Goal: Information Seeking & Learning: Compare options

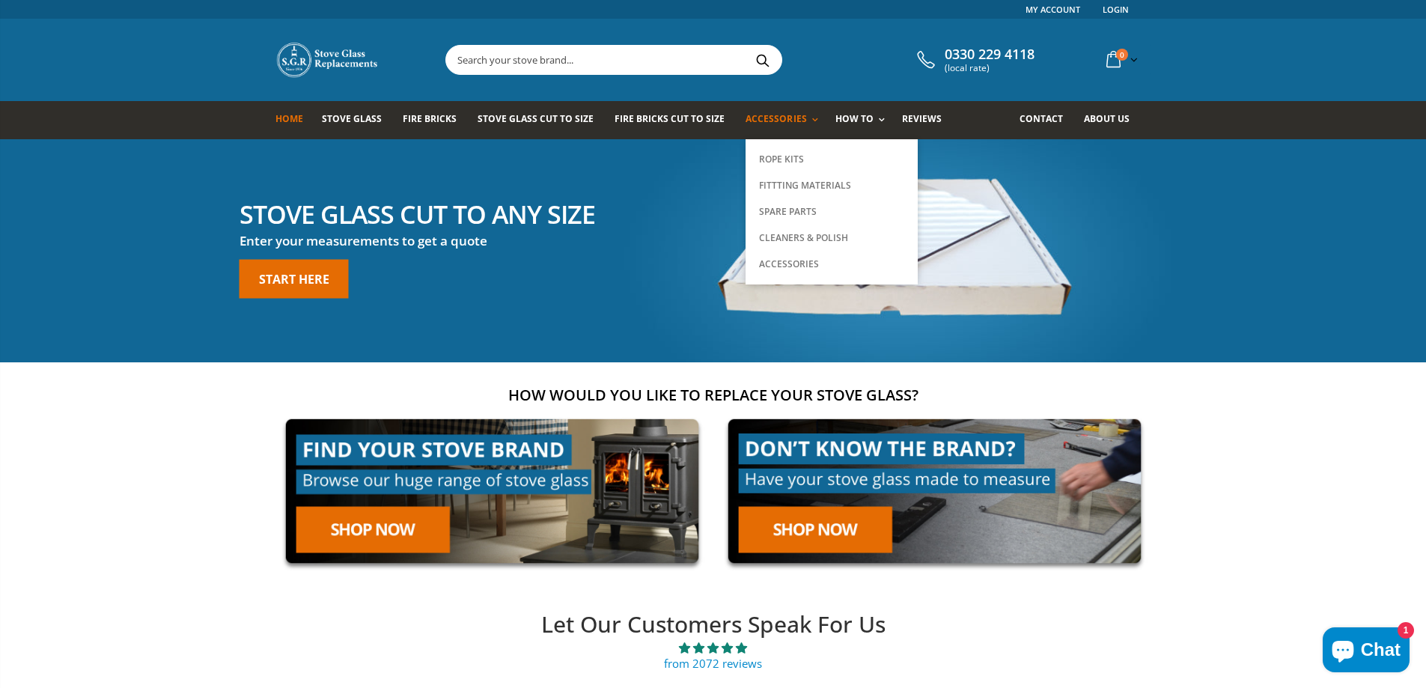
click at [761, 122] on span "Accessories" at bounding box center [776, 118] width 61 height 13
click at [754, 109] on link "Accessories" at bounding box center [785, 120] width 79 height 38
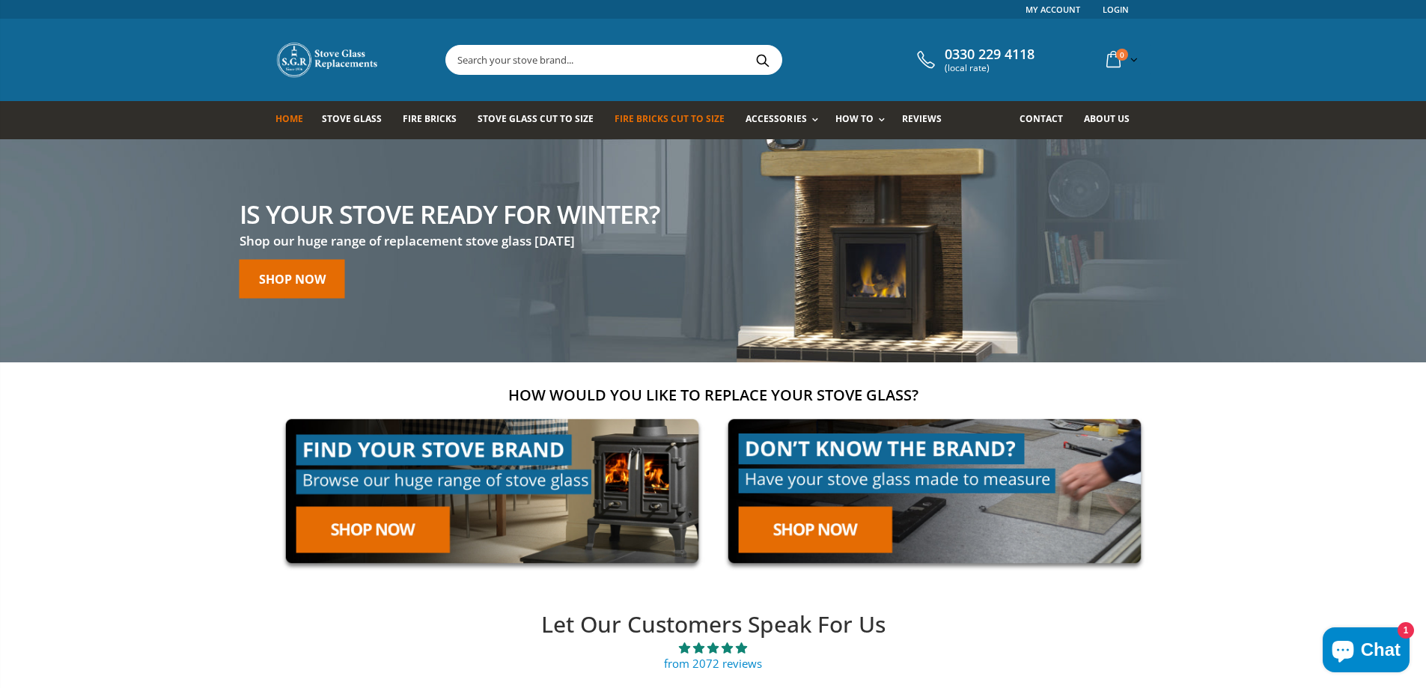
click at [643, 120] on span "Fire Bricks Cut To Size" at bounding box center [670, 118] width 110 height 13
click at [347, 118] on span "Stove Glass" at bounding box center [352, 118] width 60 height 13
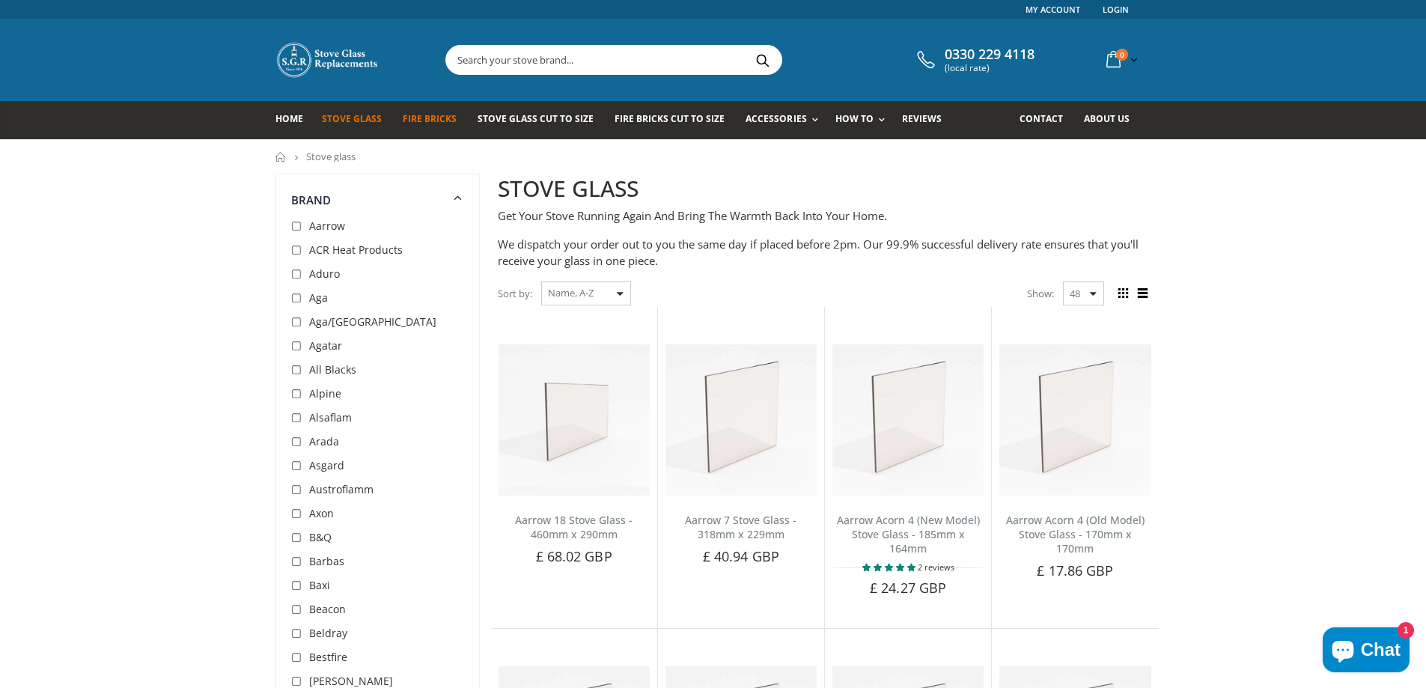
click at [424, 108] on link "Fire Bricks" at bounding box center [435, 120] width 65 height 38
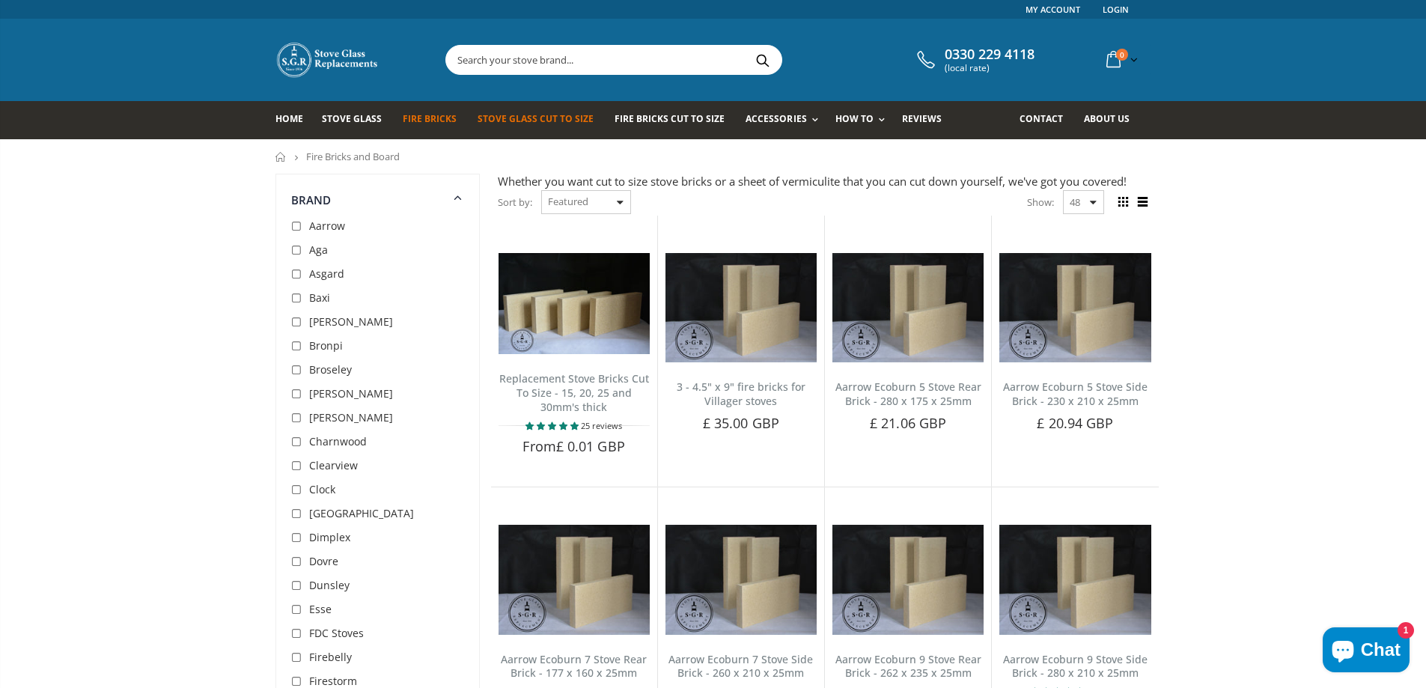
click at [508, 120] on span "Stove Glass Cut To Size" at bounding box center [536, 118] width 116 height 13
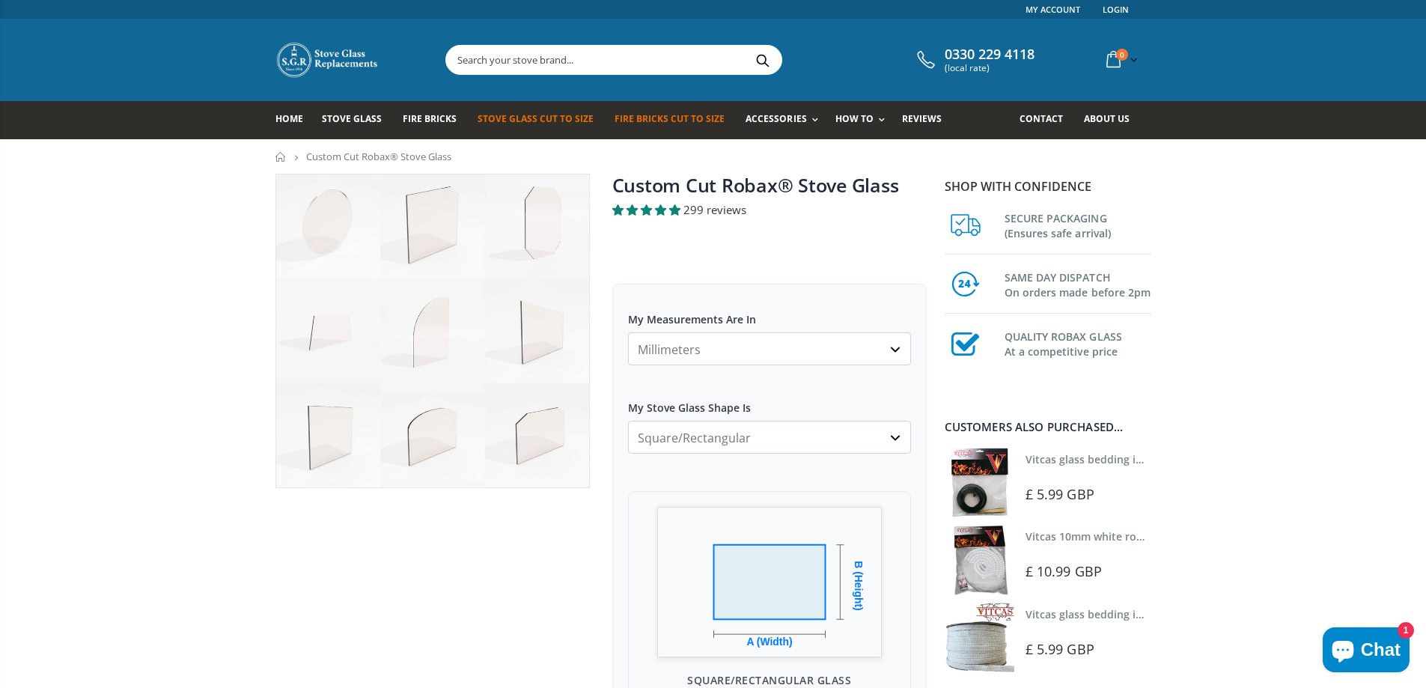
click at [645, 121] on span "Fire Bricks Cut To Size" at bounding box center [670, 118] width 110 height 13
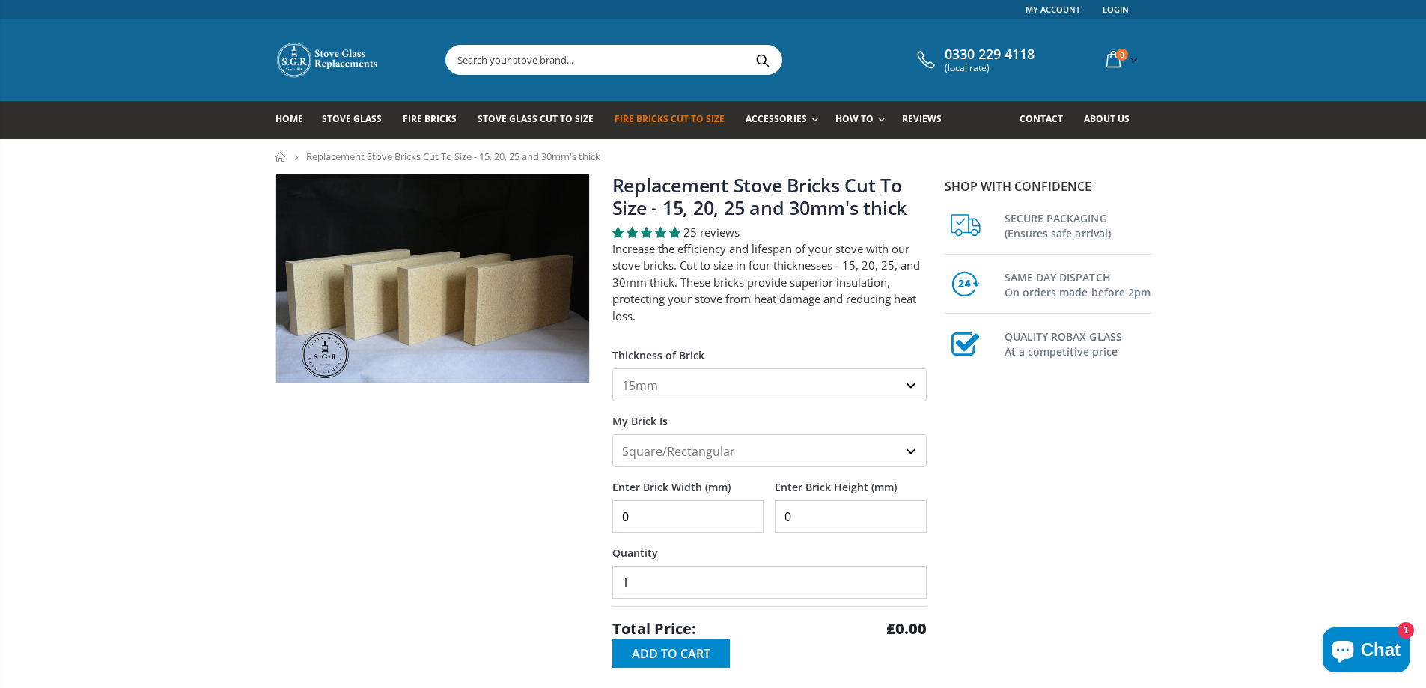
click at [779, 119] on span "Accessories" at bounding box center [776, 118] width 61 height 13
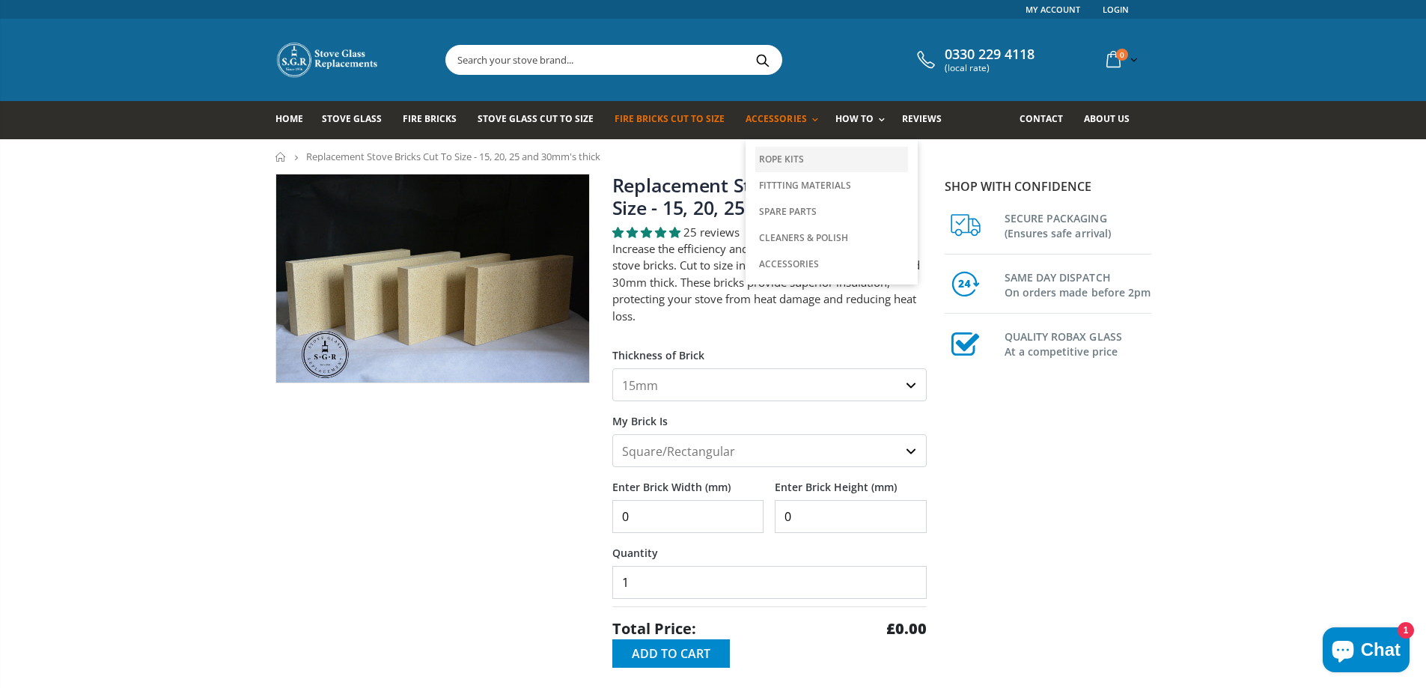
click at [776, 156] on link "Rope Kits" at bounding box center [831, 159] width 153 height 25
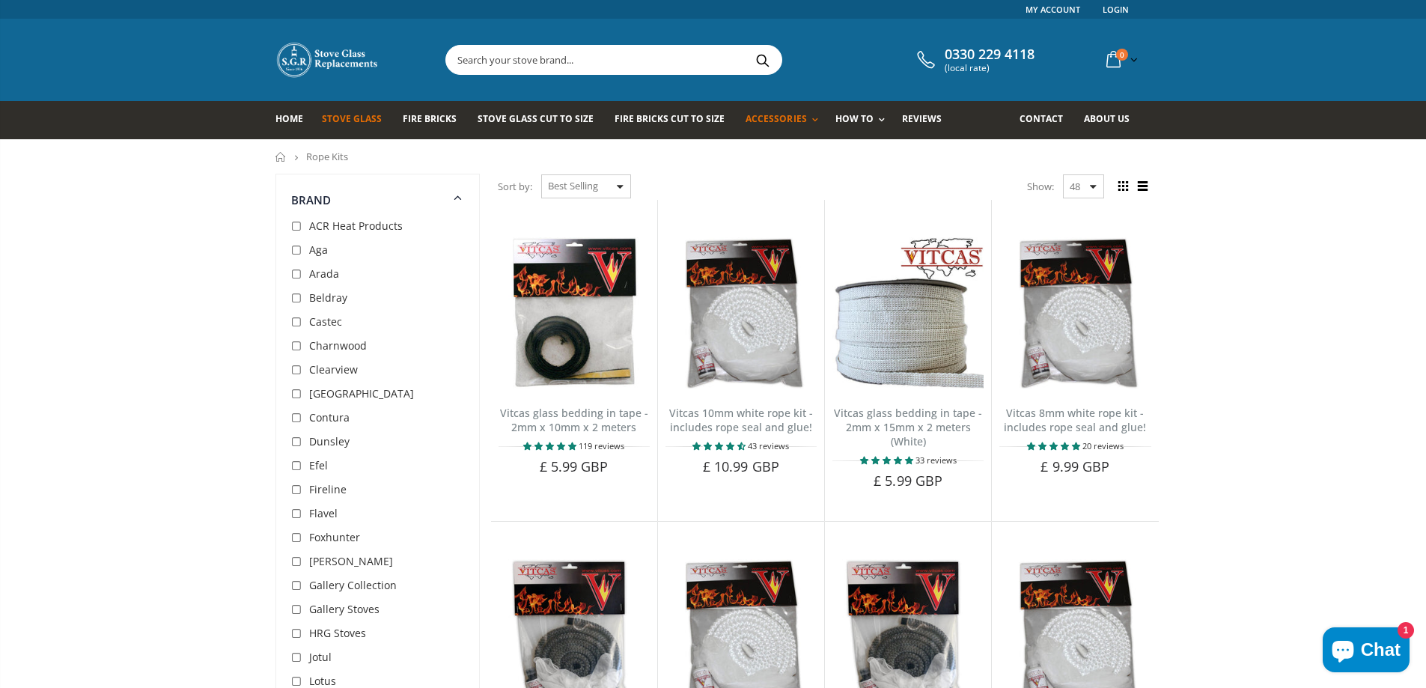
click at [349, 117] on span "Stove Glass" at bounding box center [352, 118] width 60 height 13
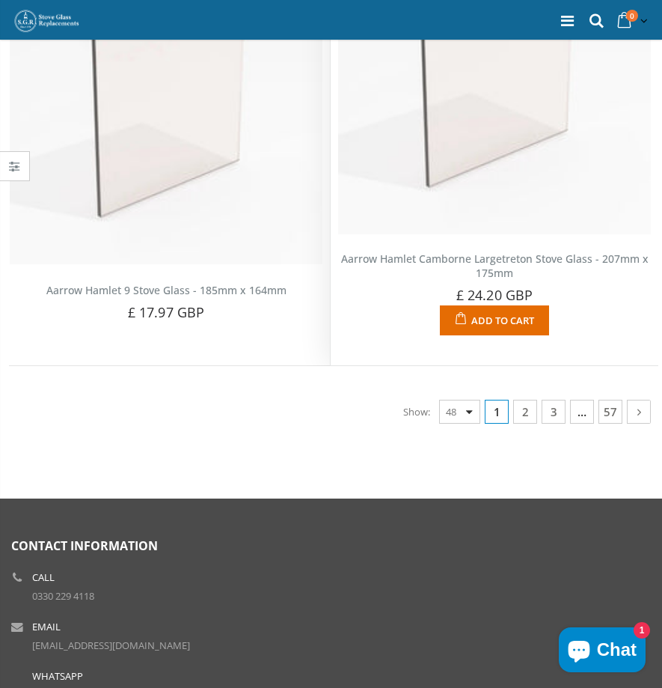
scroll to position [10831, 0]
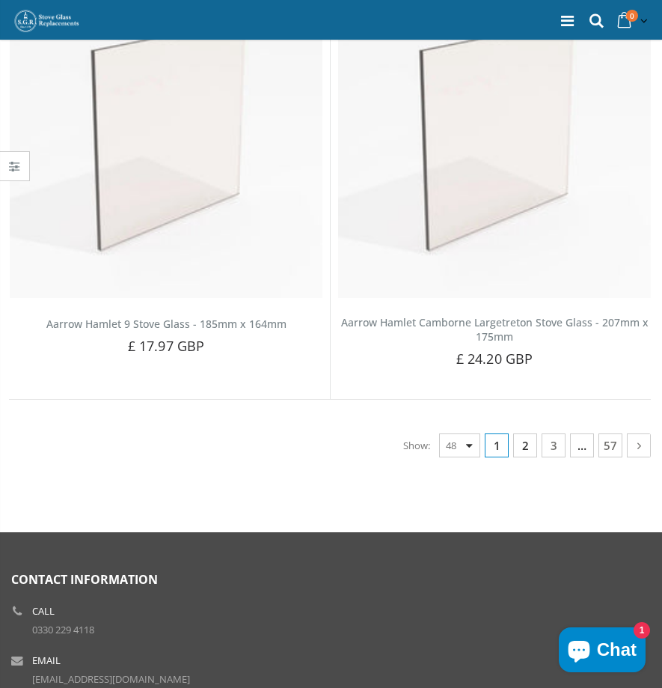
click at [524, 433] on link "2" at bounding box center [526, 445] width 24 height 24
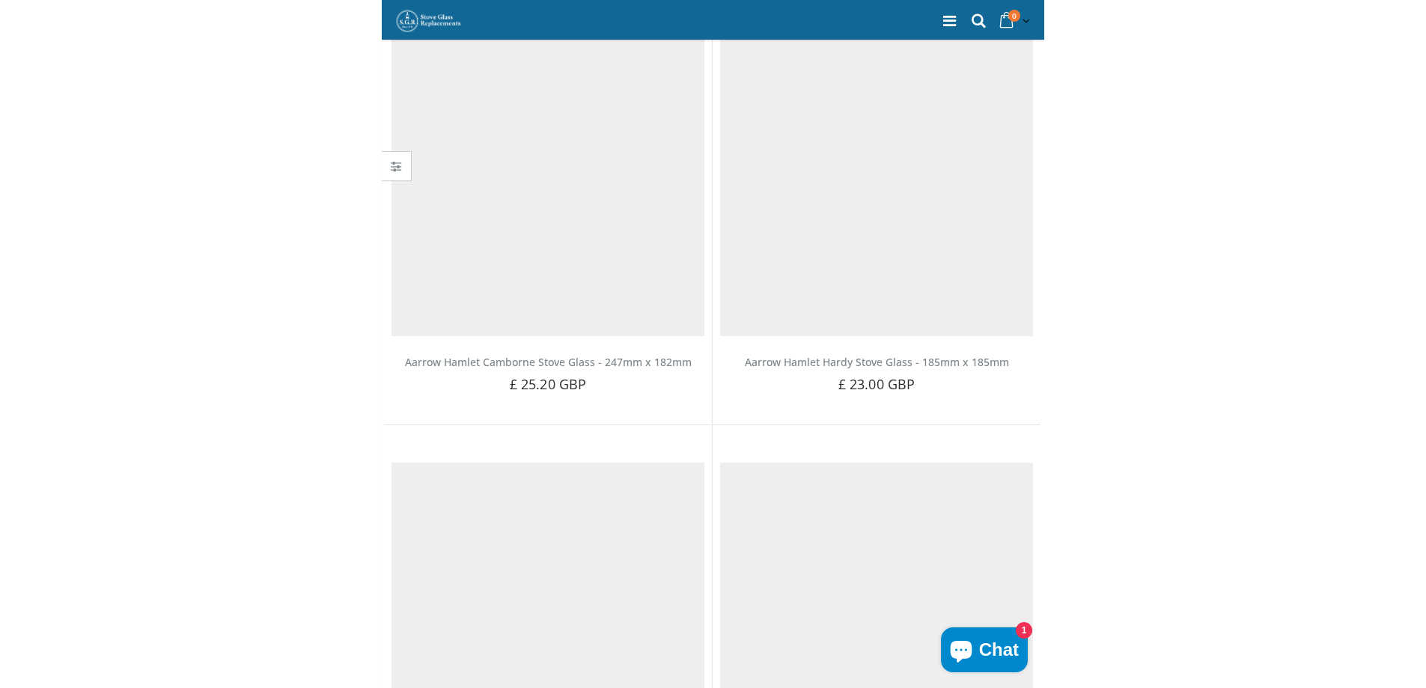
scroll to position [281, 0]
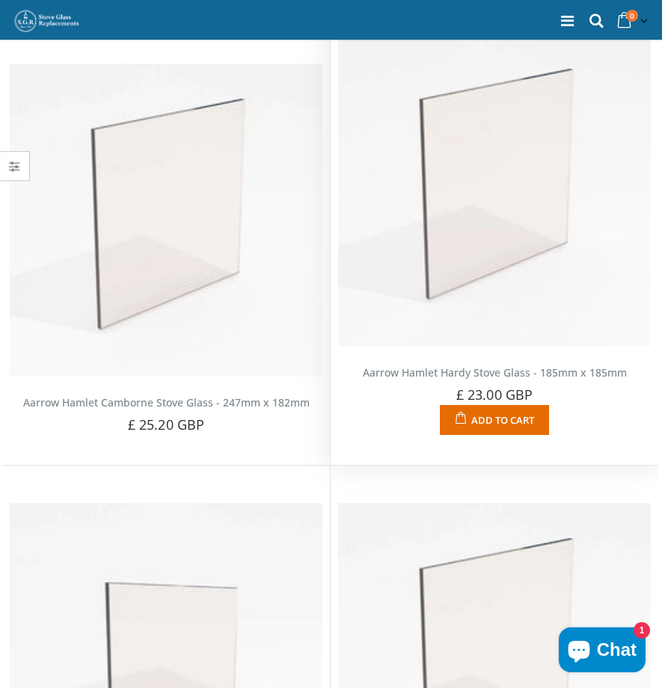
drag, startPoint x: 195, startPoint y: 289, endPoint x: 356, endPoint y: 45, distance: 292.3
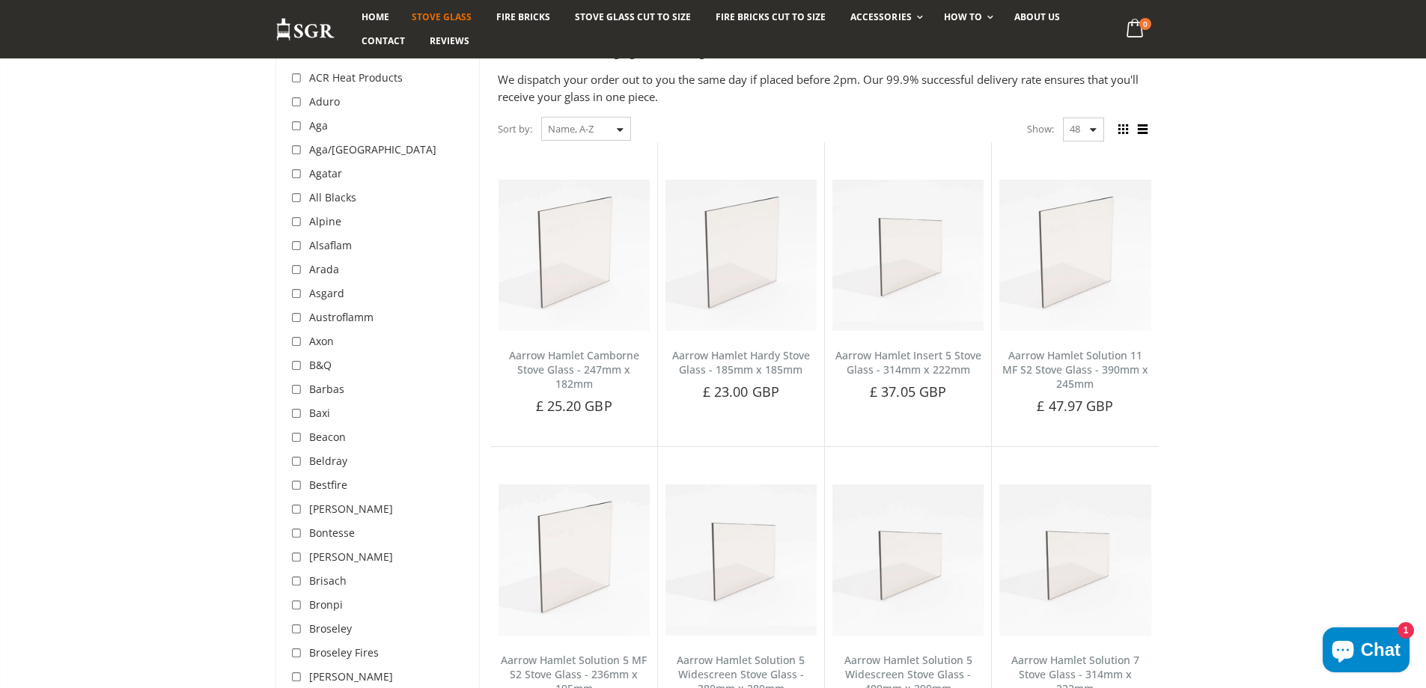
scroll to position [0, 0]
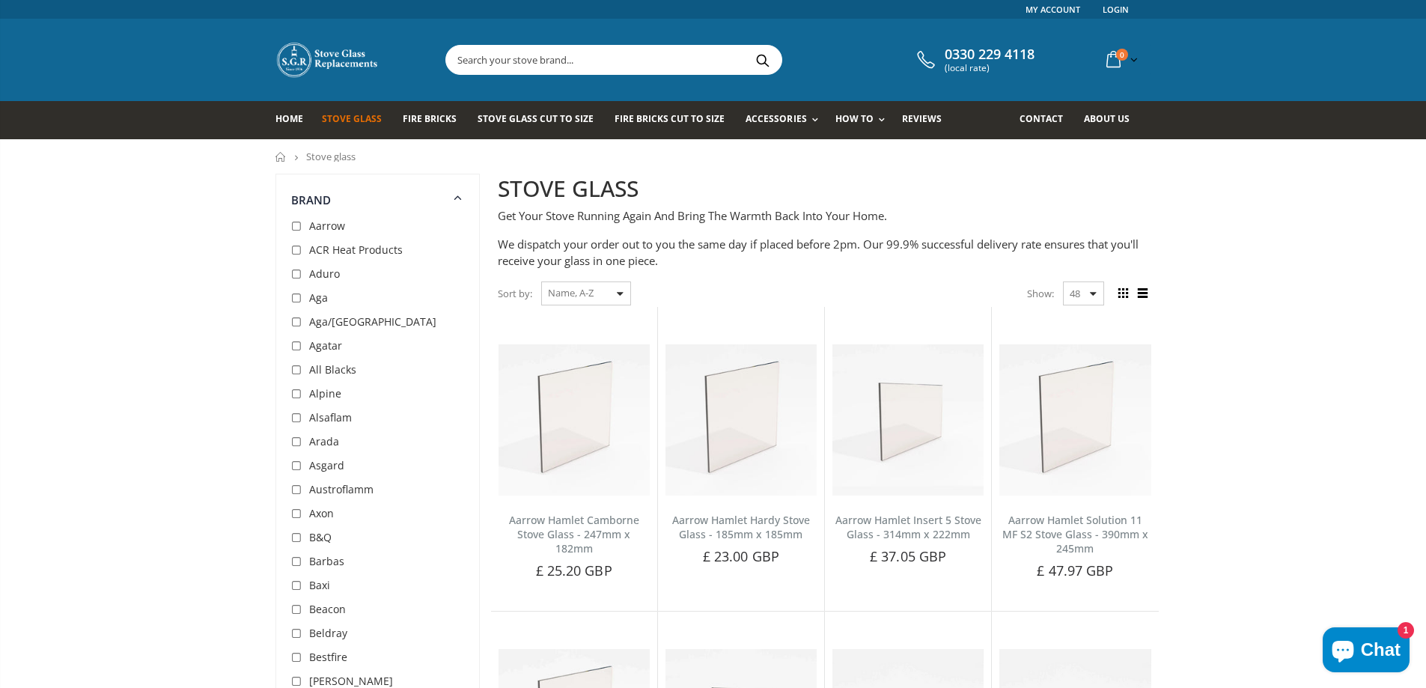
click at [1063, 287] on select "48 24 36 All" at bounding box center [1083, 293] width 41 height 24
select select "all"
click at [1063, 281] on select "48 24 36 All" at bounding box center [1083, 293] width 41 height 24
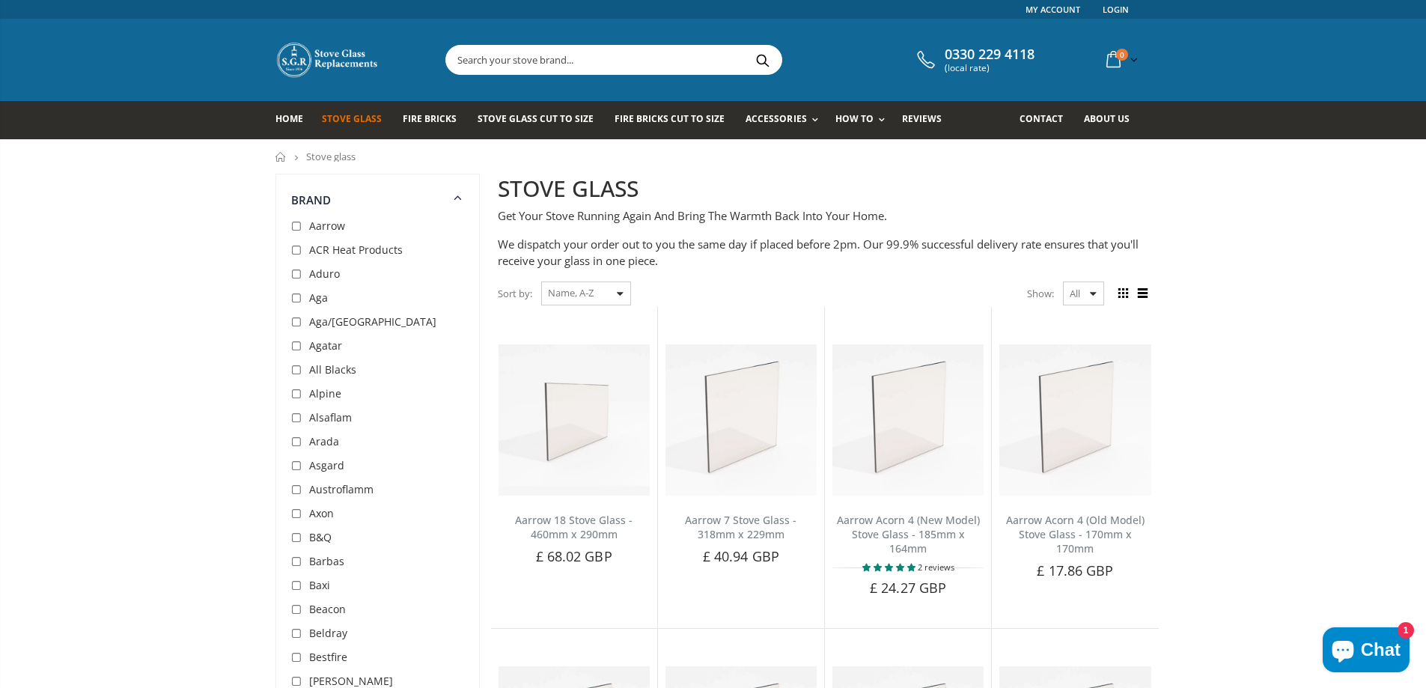
click at [358, 115] on span "Stove Glass" at bounding box center [352, 118] width 60 height 13
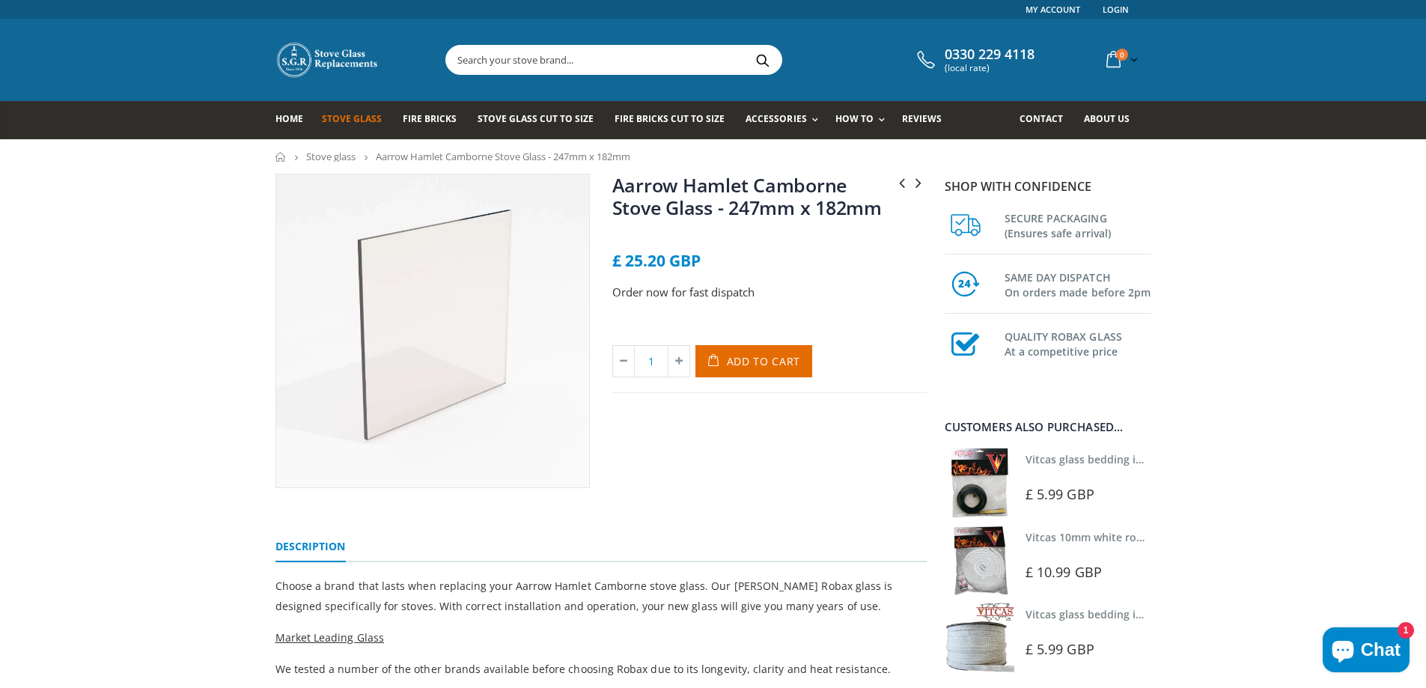
click at [349, 125] on span "Stove Glass" at bounding box center [352, 118] width 60 height 13
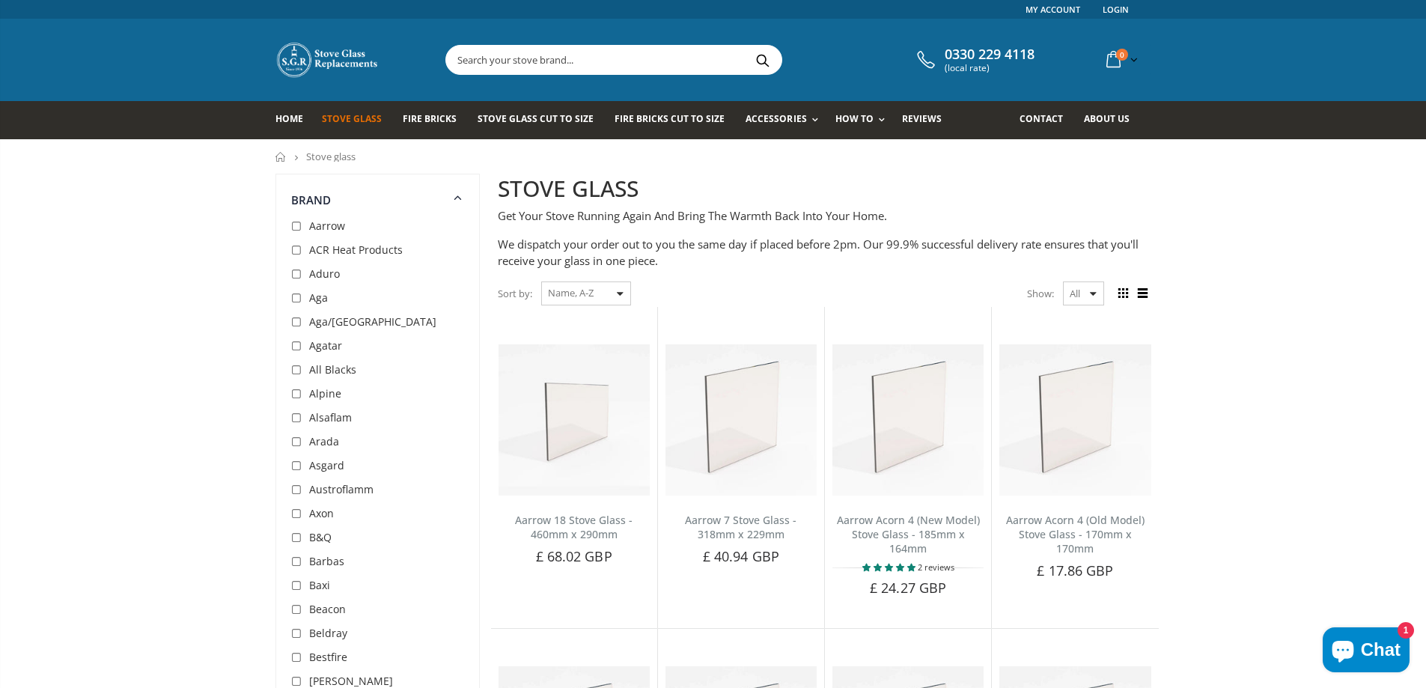
click at [537, 184] on h2 "STOVE GLASS" at bounding box center [825, 189] width 654 height 31
click at [537, 183] on h2 "STOVE GLASS" at bounding box center [825, 189] width 654 height 31
click at [596, 192] on h2 "STOVE GLASS" at bounding box center [825, 189] width 654 height 31
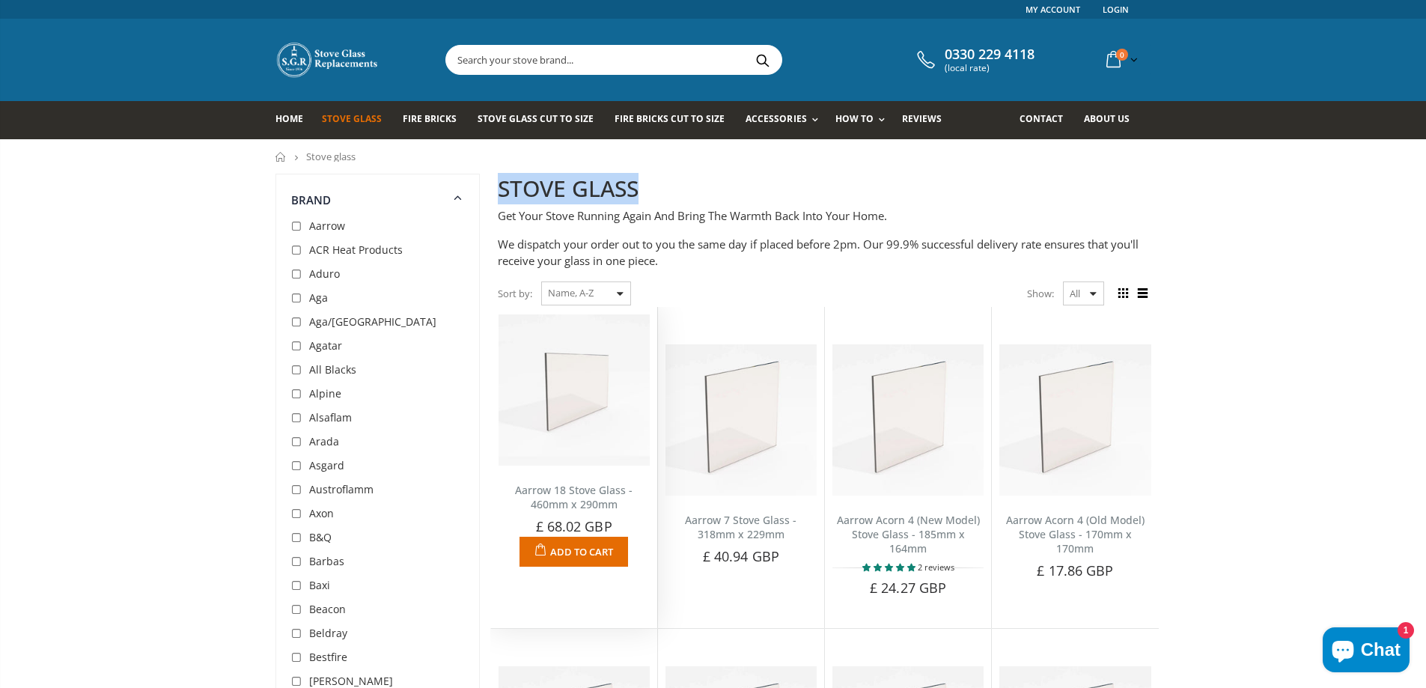
copy h2 "STOVE GLASS"
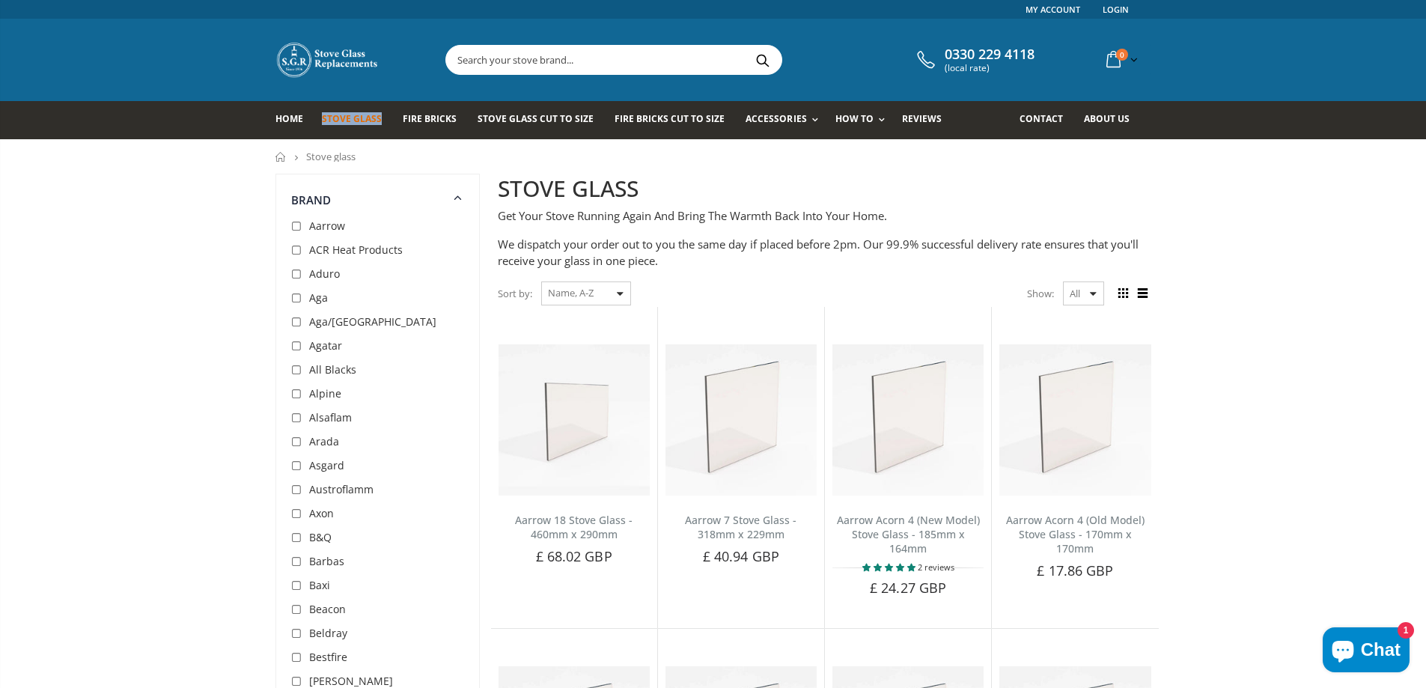
drag, startPoint x: 320, startPoint y: 122, endPoint x: 379, endPoint y: 120, distance: 58.4
click at [379, 120] on ul "Home Stove Glass Fire Bricks Stove Glass Cut To Size Fire Bricks Cut To Size Ac…" at bounding box center [713, 120] width 876 height 38
copy ul "Stove Glass"
click at [442, 119] on span "Fire Bricks" at bounding box center [430, 118] width 54 height 13
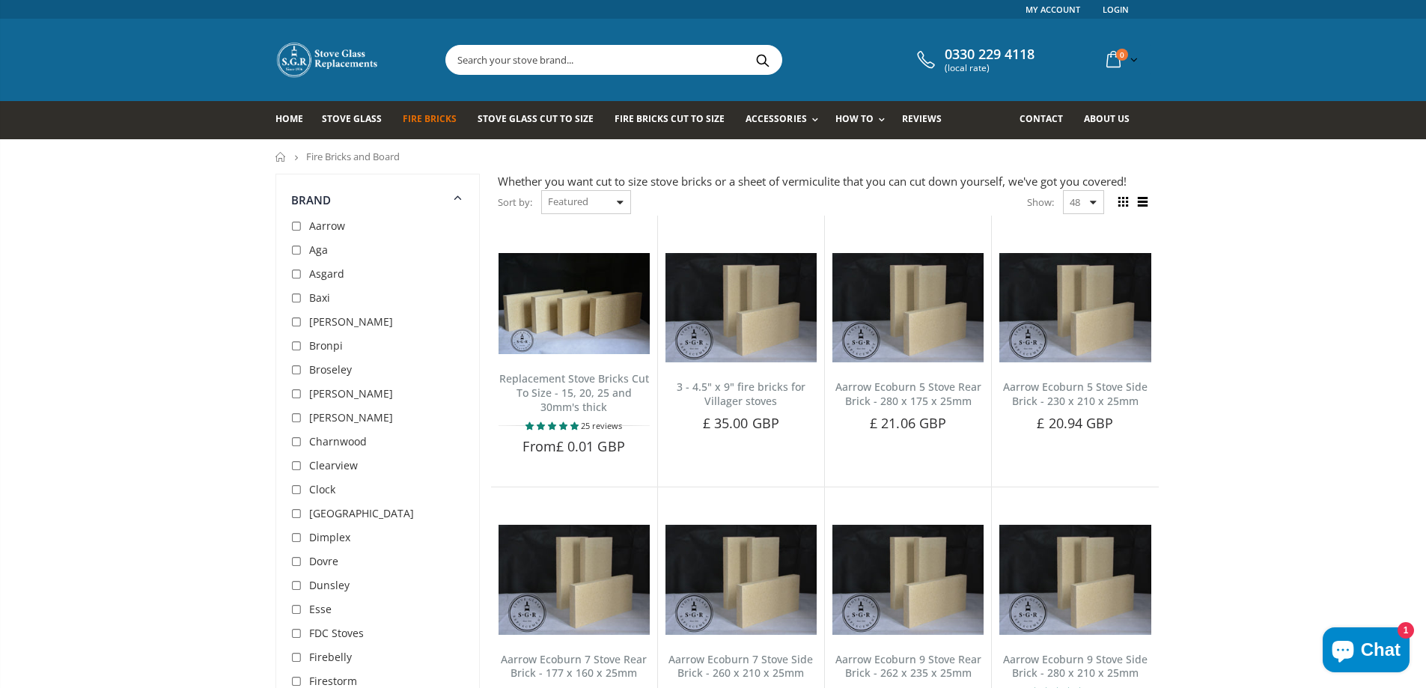
click at [1086, 206] on select "48 24 36 All" at bounding box center [1083, 202] width 41 height 24
select select "all"
click at [1063, 190] on select "48 24 36 All" at bounding box center [1083, 202] width 41 height 24
drag, startPoint x: 406, startPoint y: 116, endPoint x: 453, endPoint y: 122, distance: 47.5
click at [454, 118] on ul "Home Stove Glass Fire Bricks Stove Glass Cut To Size Fire Bricks Cut To Size Ac…" at bounding box center [713, 120] width 876 height 38
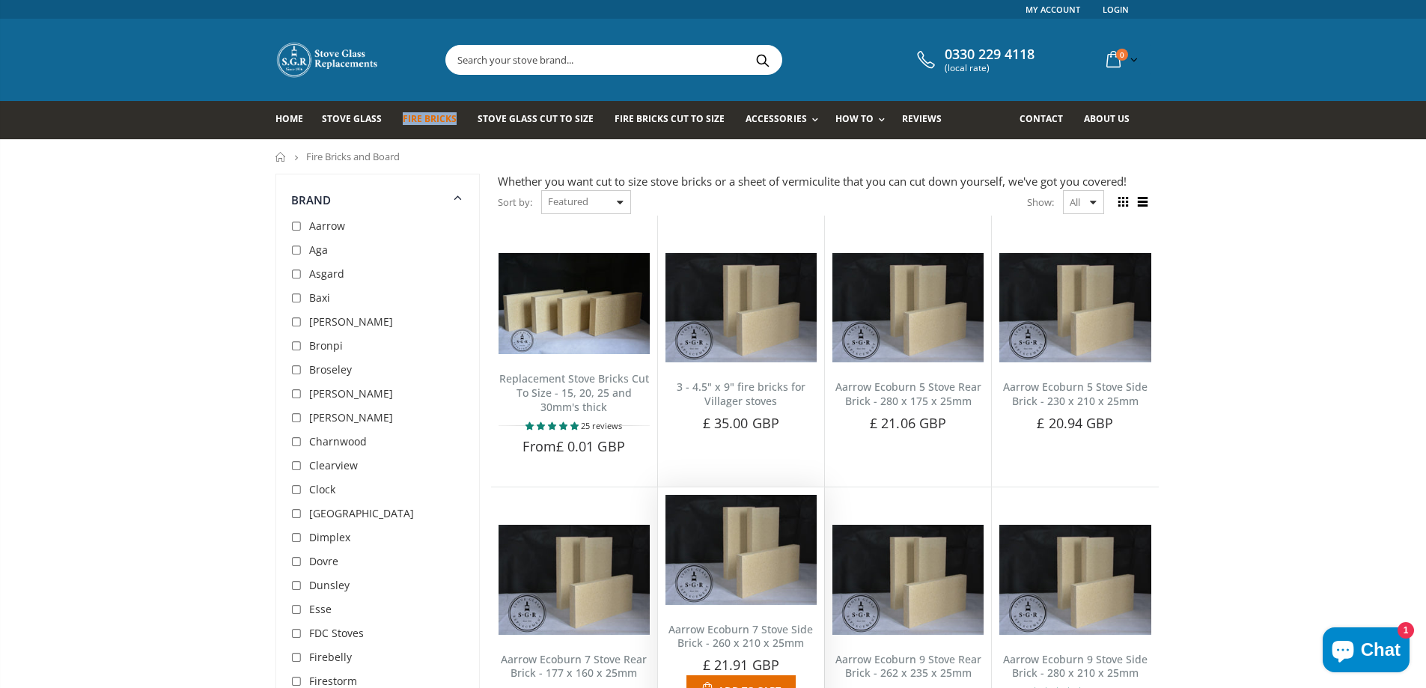
copy span "Fire Bricks"
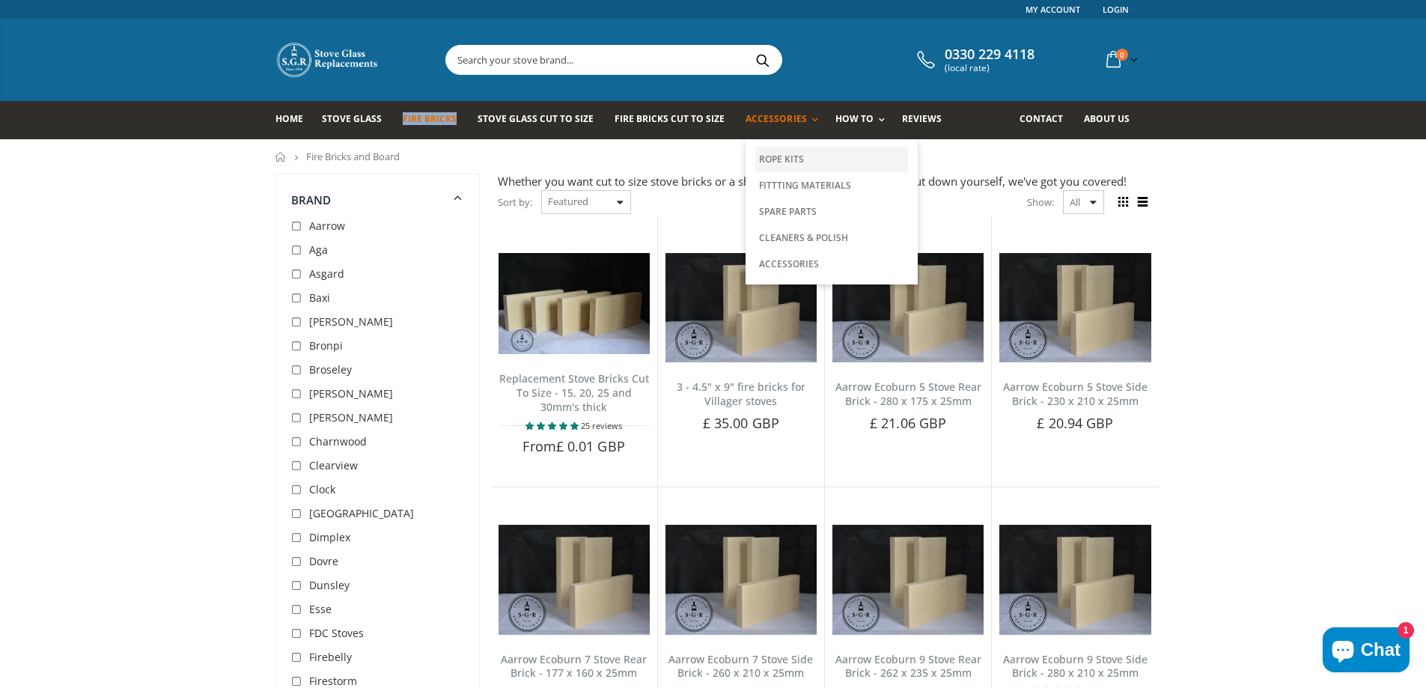
click at [779, 156] on link "Rope Kits" at bounding box center [831, 159] width 153 height 25
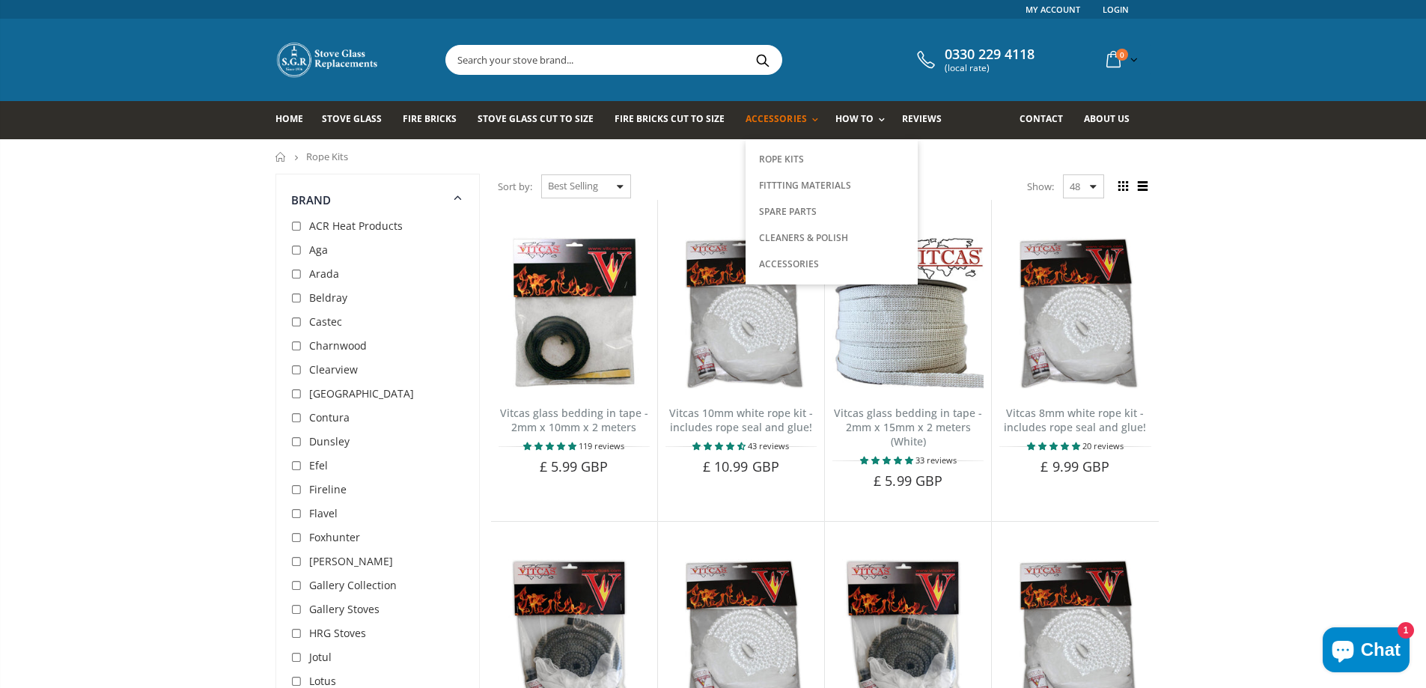
click at [770, 111] on link "Accessories" at bounding box center [785, 120] width 79 height 38
click at [755, 116] on span "Accessories" at bounding box center [776, 118] width 61 height 13
click at [1100, 182] on select "48 24 36 All" at bounding box center [1083, 186] width 41 height 24
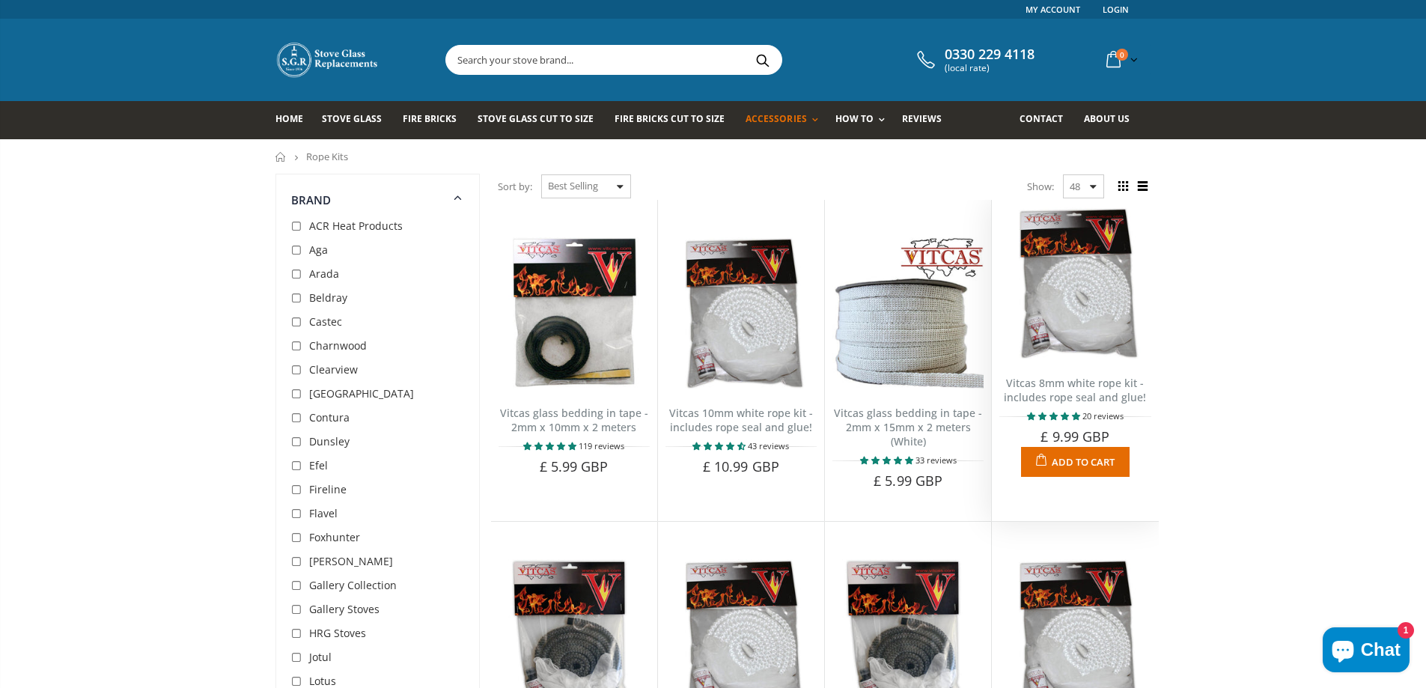
select select "all"
click at [1063, 174] on select "48 24 36 All" at bounding box center [1083, 186] width 41 height 24
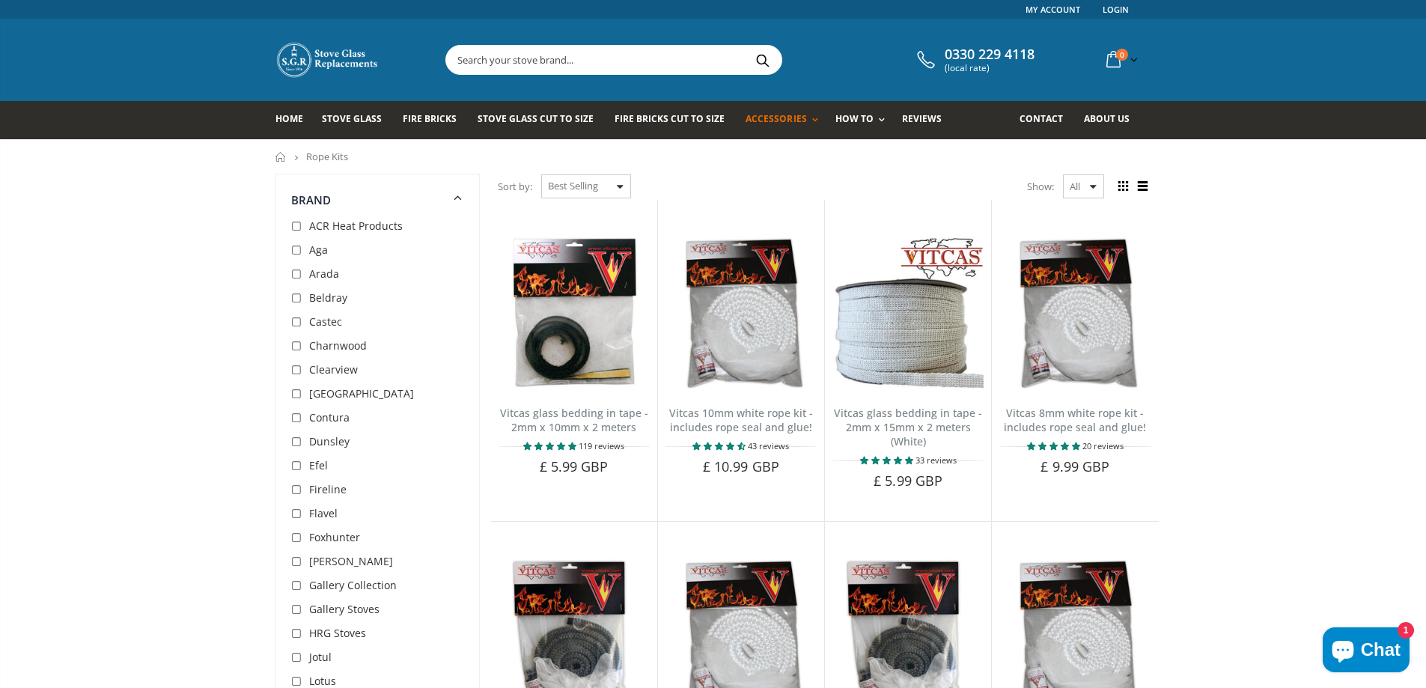
drag, startPoint x: 349, startPoint y: 156, endPoint x: 306, endPoint y: 153, distance: 42.8
click at [306, 153] on li "Rope Kits" at bounding box center [319, 156] width 60 height 10
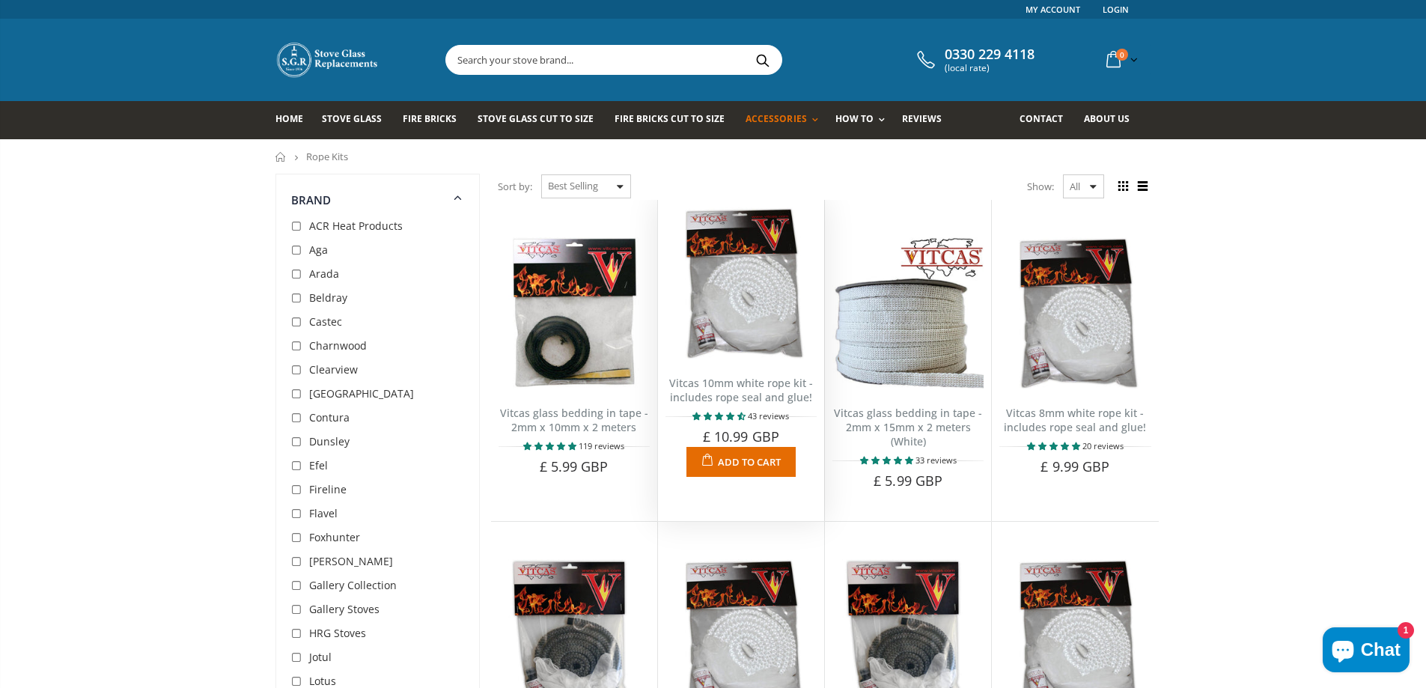
copy span "Rope Kits"
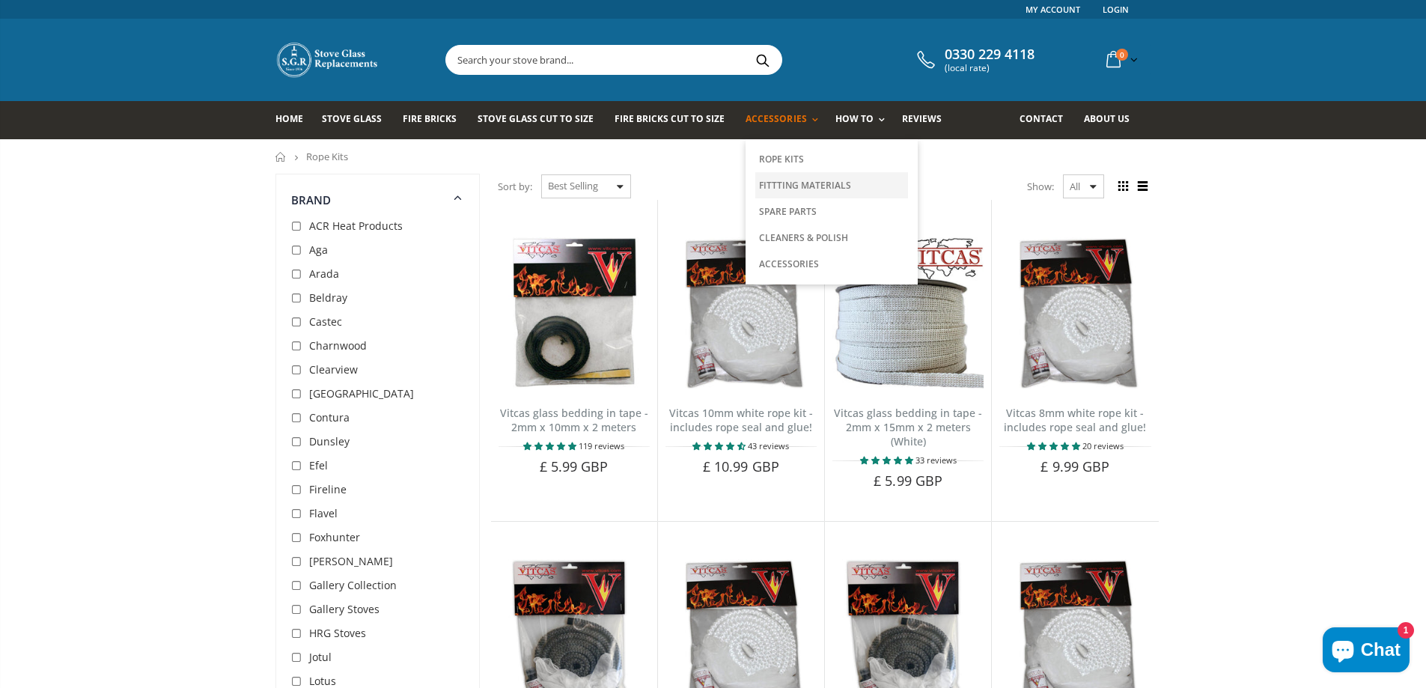
click at [785, 177] on link "Fittting Materials" at bounding box center [831, 185] width 153 height 26
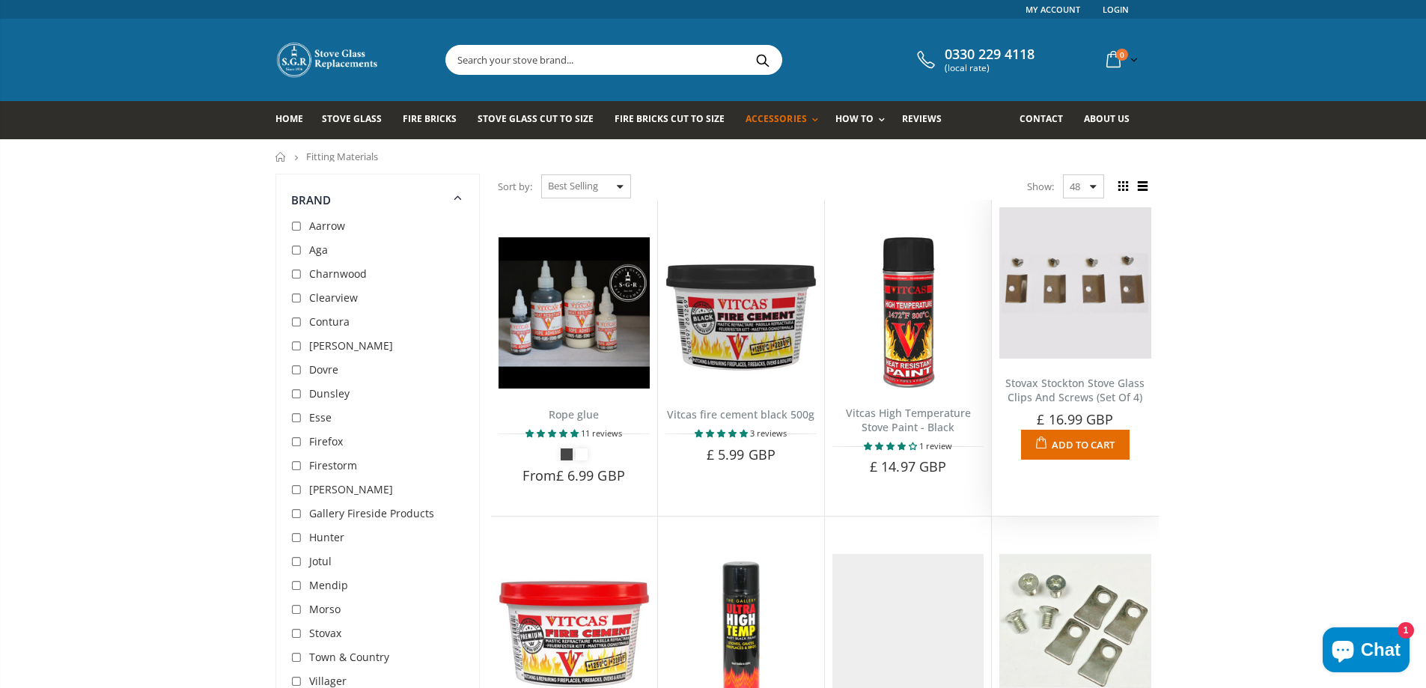
click at [1094, 205] on div "Stovax Stockton Stove Glass Clips And Screws (Set Of 4) No reviews These stove …" at bounding box center [1075, 340] width 166 height 283
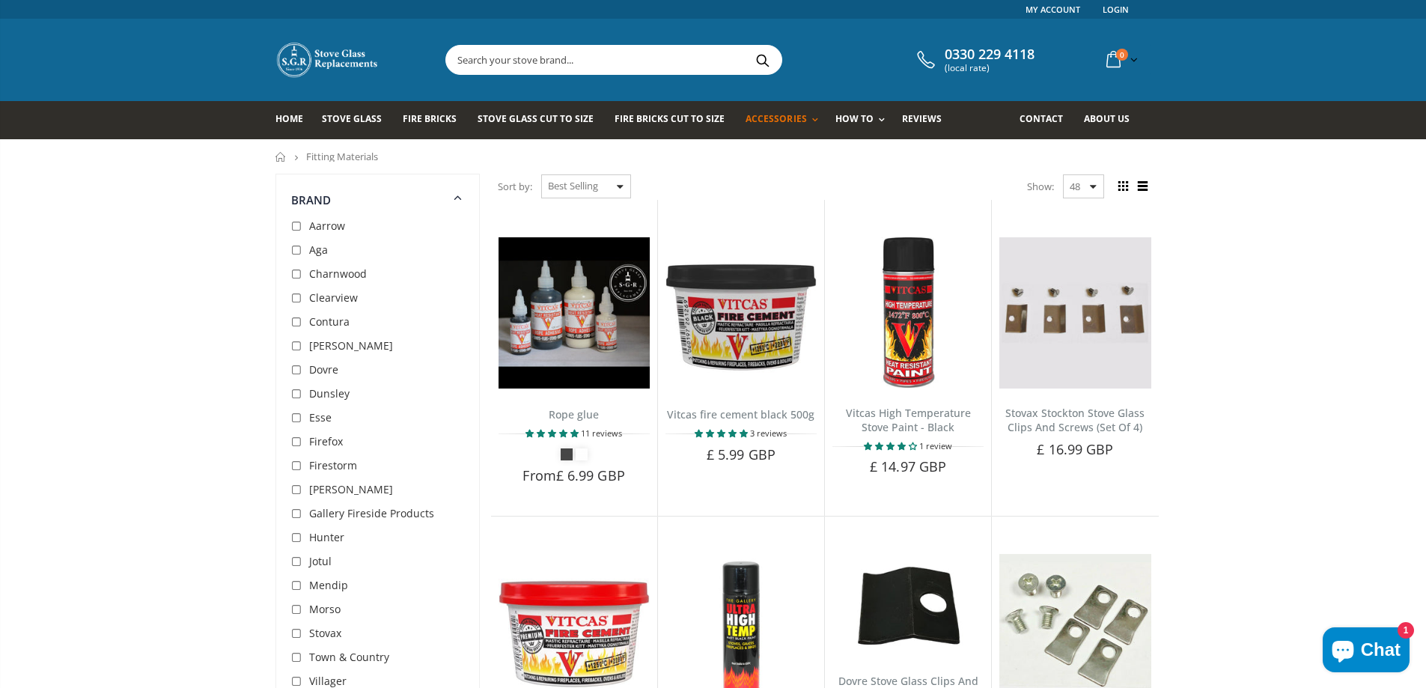
drag, startPoint x: 1085, startPoint y: 183, endPoint x: 1081, endPoint y: 198, distance: 14.9
click at [1085, 183] on select "48 24 36 All" at bounding box center [1083, 186] width 41 height 24
select select "all"
click at [1063, 174] on select "48 24 36 All" at bounding box center [1083, 186] width 41 height 24
drag, startPoint x: 363, startPoint y: 156, endPoint x: 308, endPoint y: 153, distance: 55.5
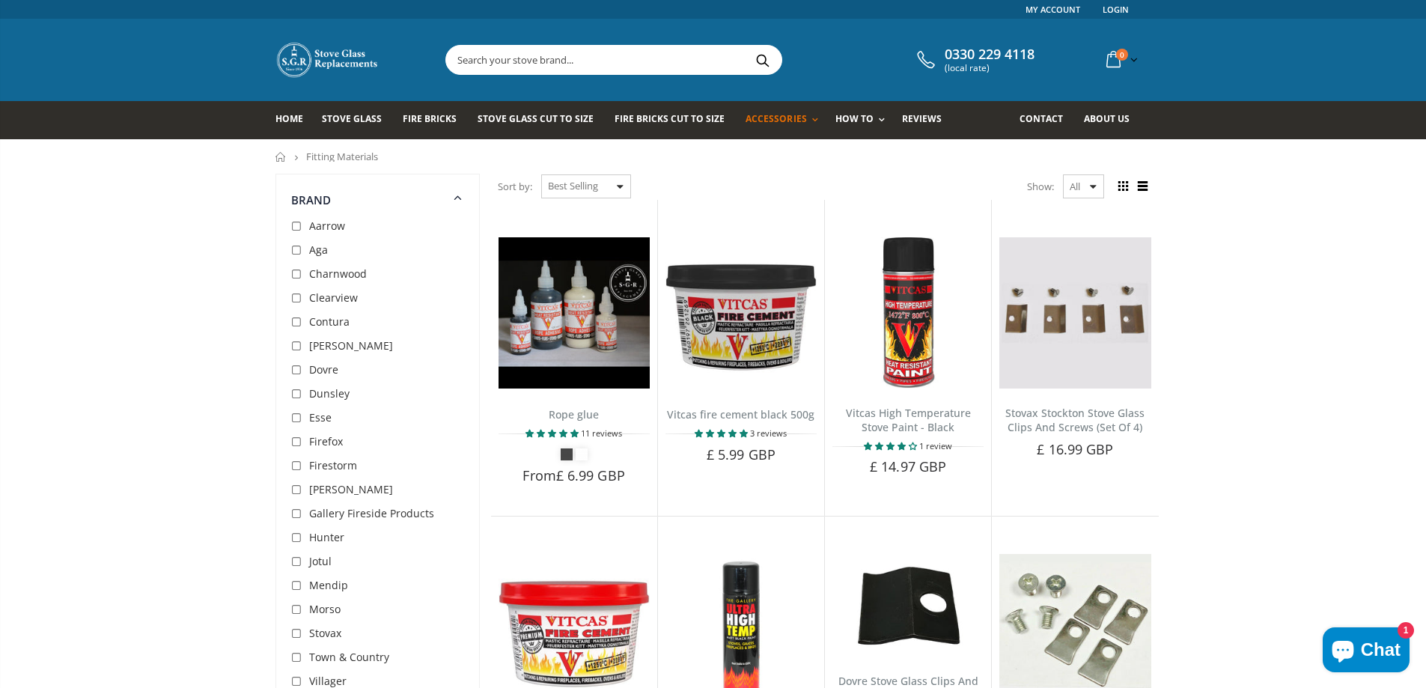
click at [308, 153] on ul "Home Fitting Materials" at bounding box center [713, 156] width 876 height 10
copy span "Fitting Materials"
click at [781, 217] on link "Spare Parts" at bounding box center [831, 211] width 153 height 26
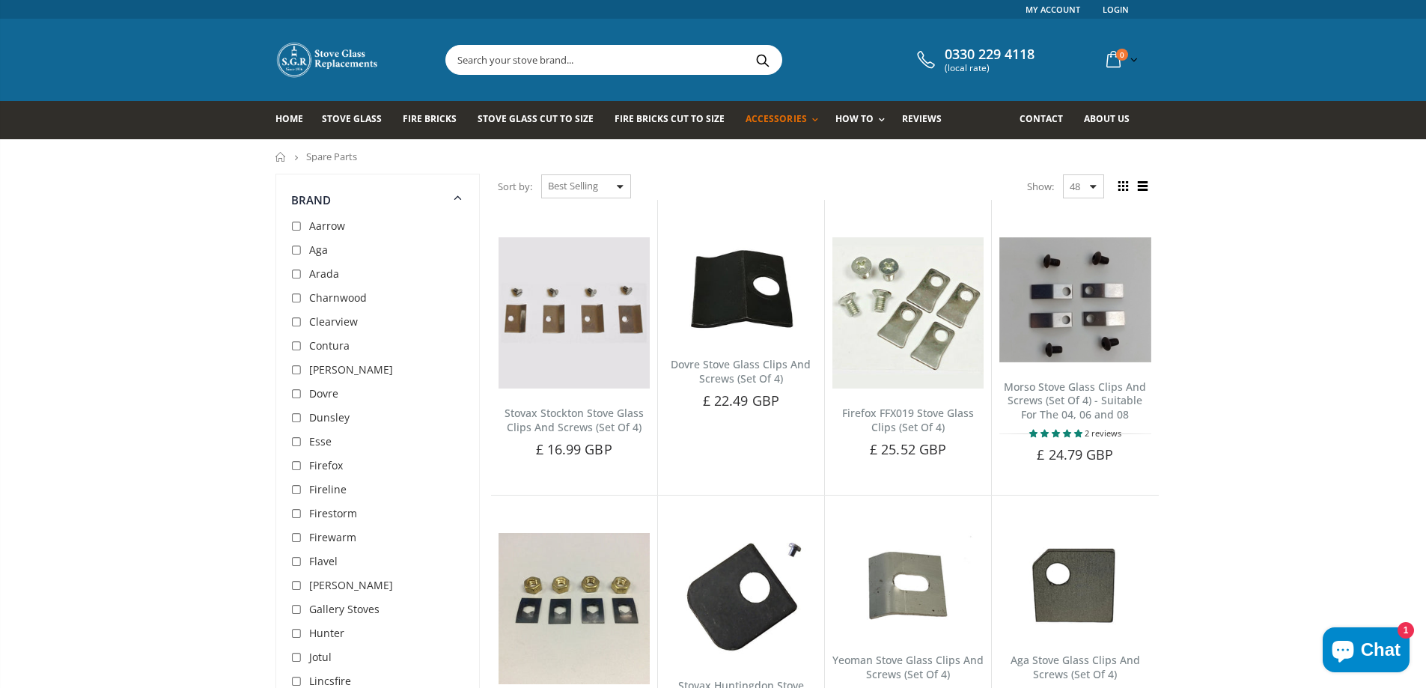
click at [1085, 185] on select "48 24 36 All" at bounding box center [1083, 186] width 41 height 24
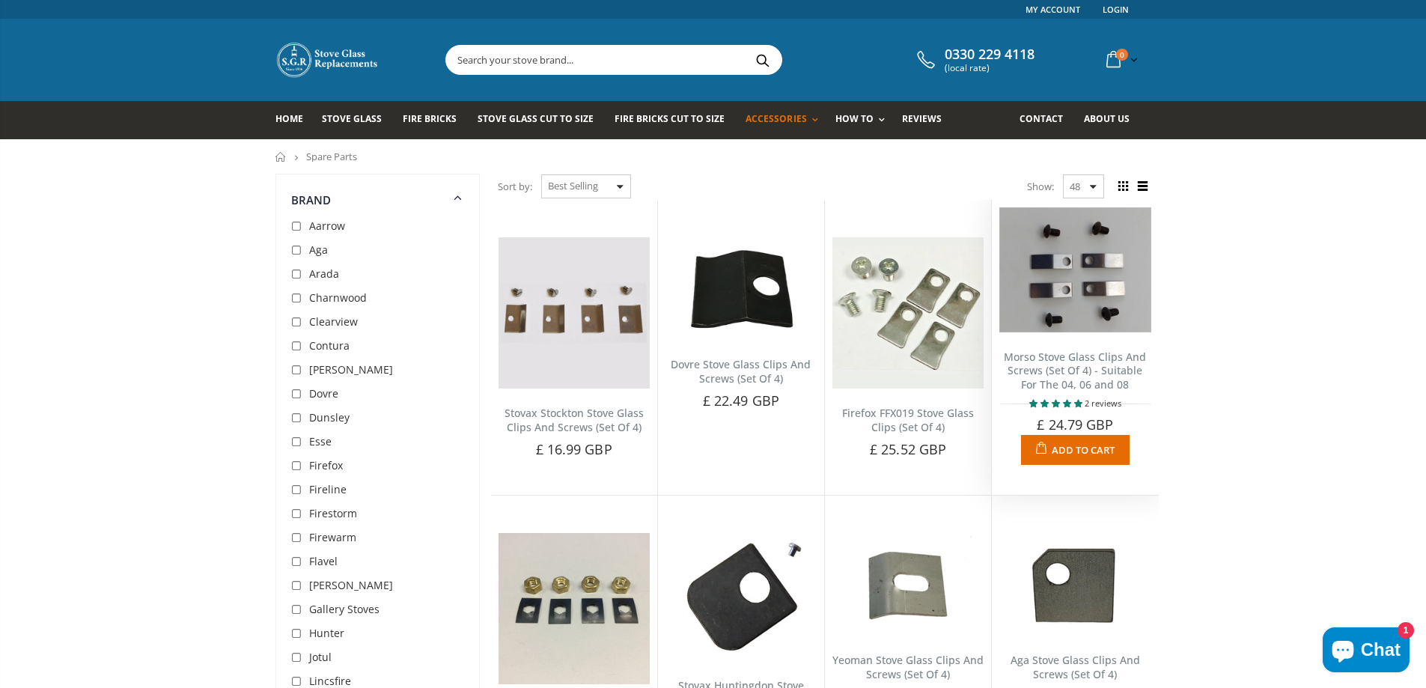
select select "all"
click at [1063, 174] on select "48 24 36 All" at bounding box center [1083, 186] width 41 height 24
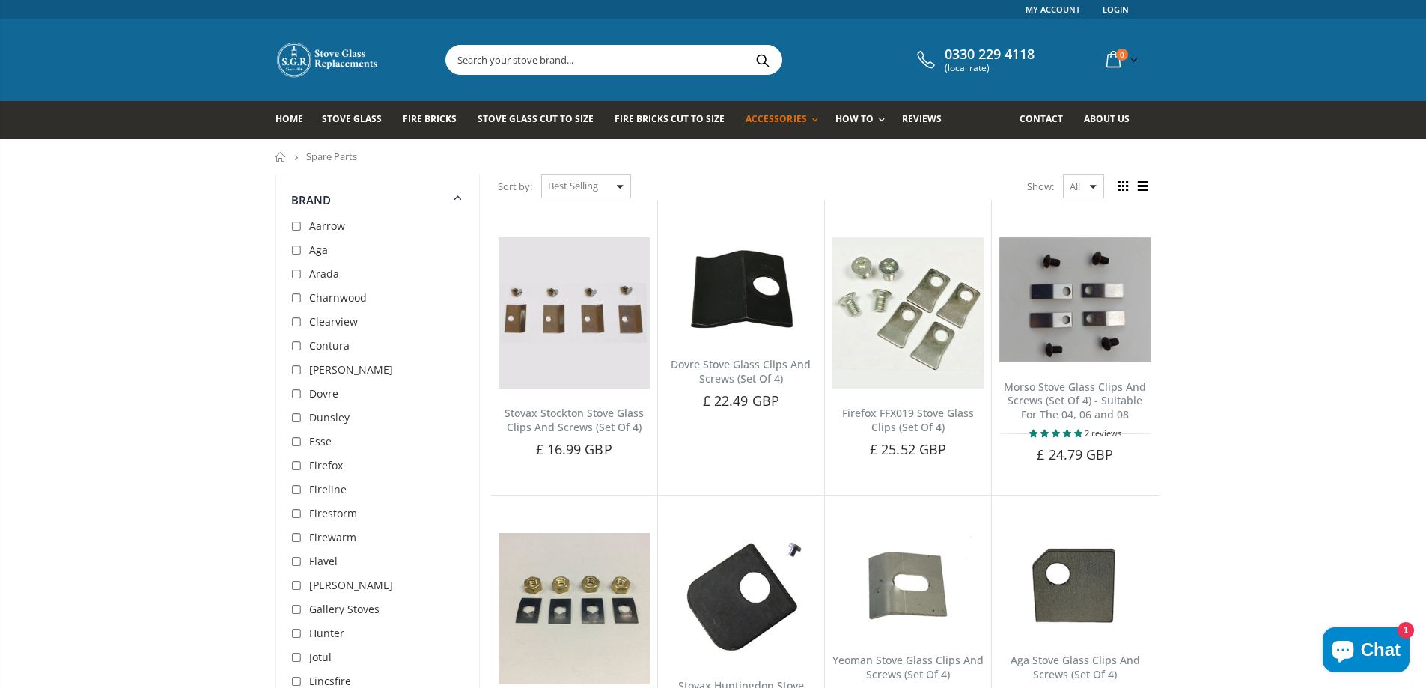
click at [346, 156] on span "Spare Parts" at bounding box center [331, 156] width 51 height 13
click at [314, 156] on span "Spare Parts" at bounding box center [331, 156] width 51 height 13
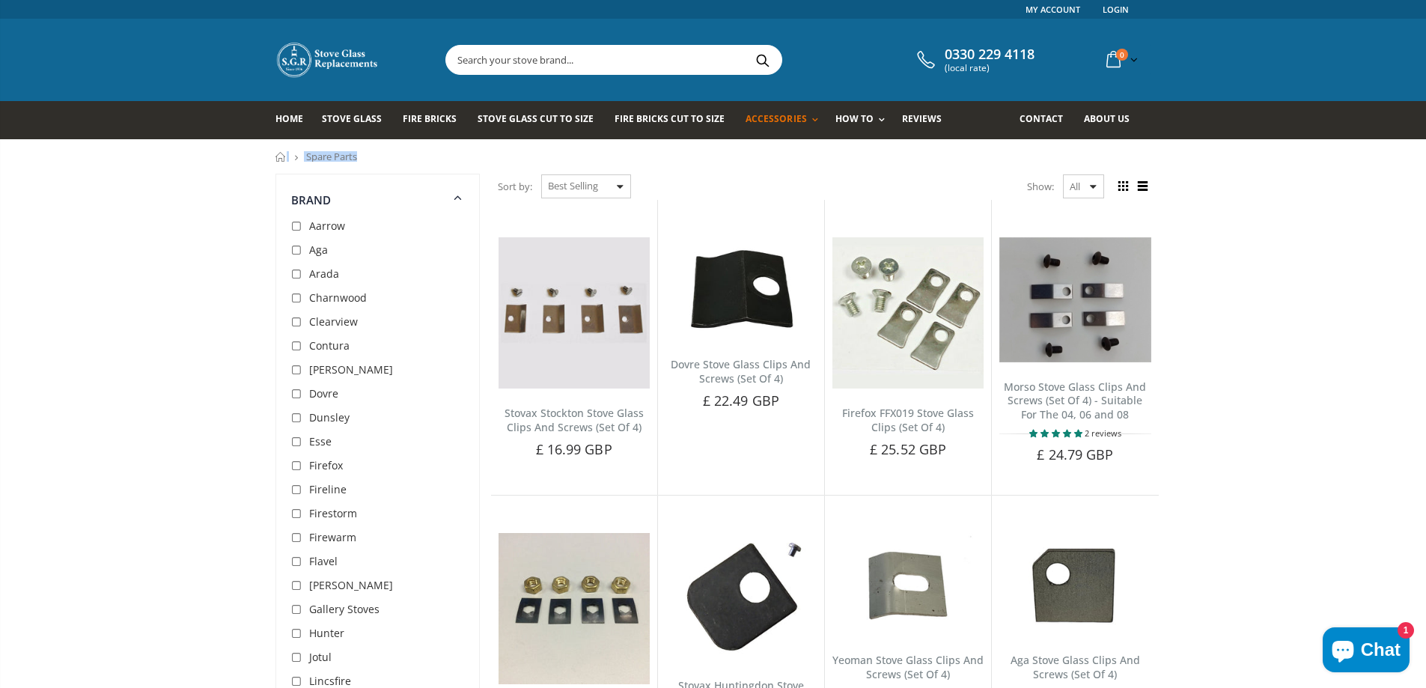
click at [316, 155] on span "Spare Parts" at bounding box center [331, 156] width 51 height 13
click at [401, 161] on ul "Home Spare Parts" at bounding box center [713, 156] width 876 height 10
drag, startPoint x: 369, startPoint y: 150, endPoint x: 306, endPoint y: 155, distance: 63.1
click at [306, 155] on nav "Home Spare Parts" at bounding box center [713, 156] width 1426 height 34
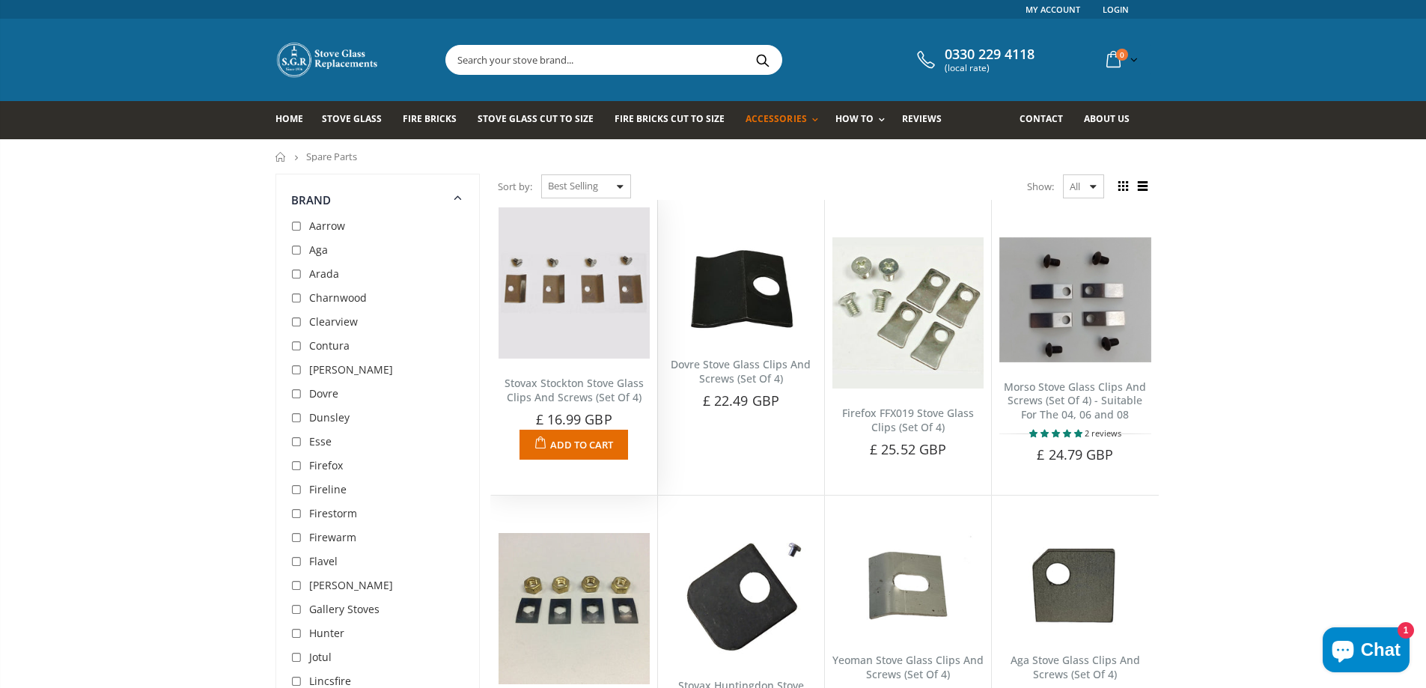
copy span "Spare Parts"
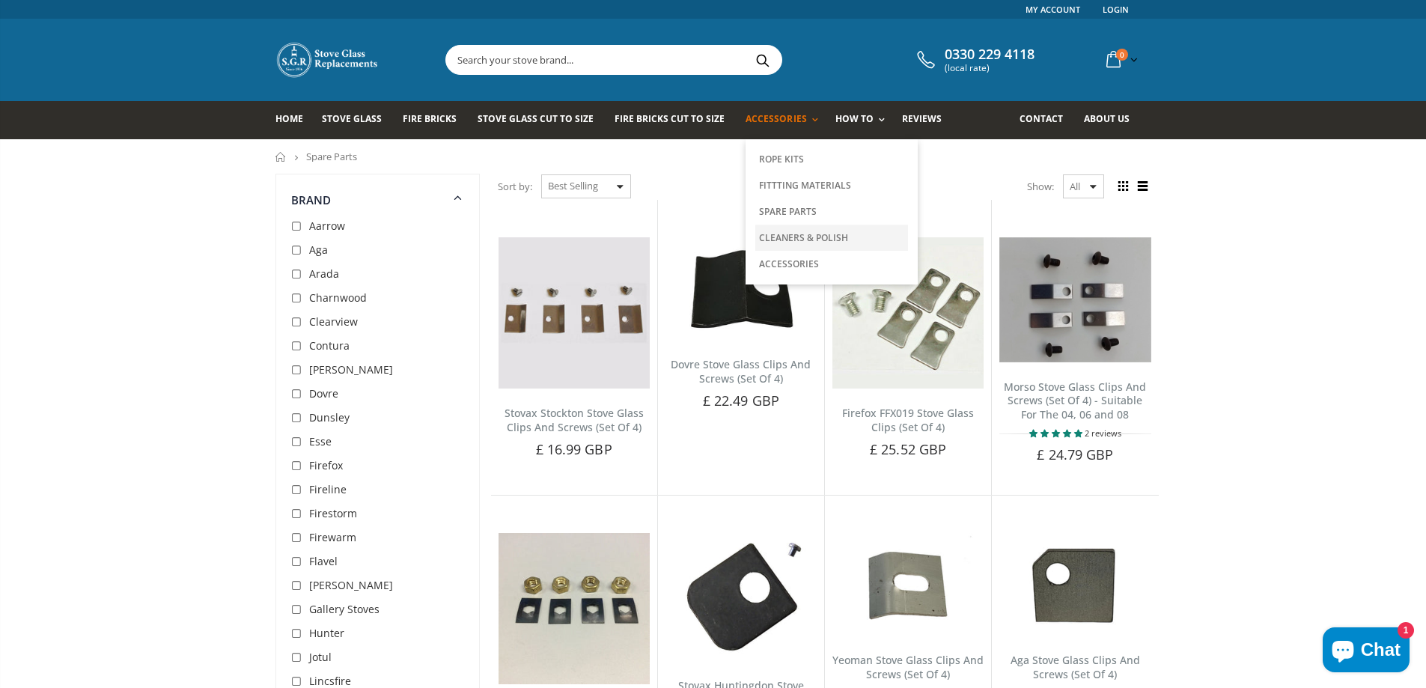
click at [817, 239] on link "Cleaners & Polish" at bounding box center [831, 238] width 153 height 26
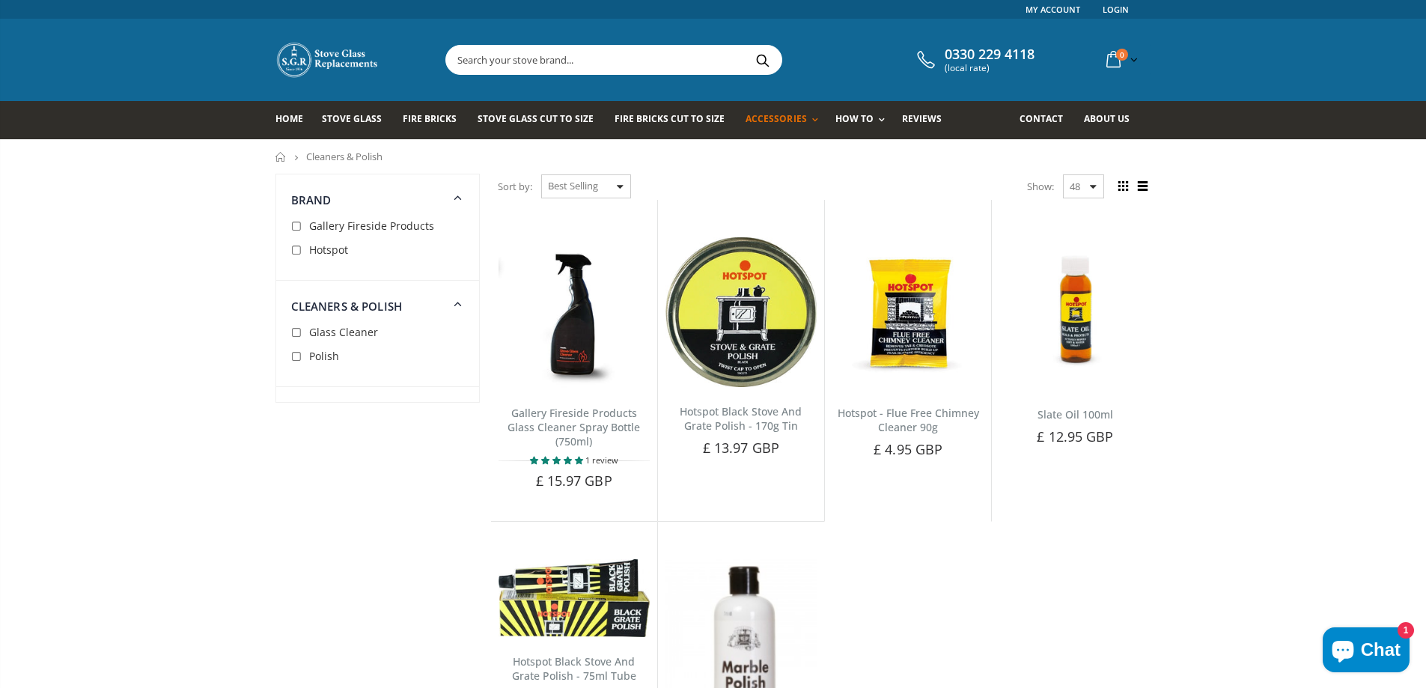
drag, startPoint x: 1103, startPoint y: 178, endPoint x: 1097, endPoint y: 198, distance: 20.4
click at [1103, 178] on select "48 24 36 All" at bounding box center [1083, 186] width 41 height 24
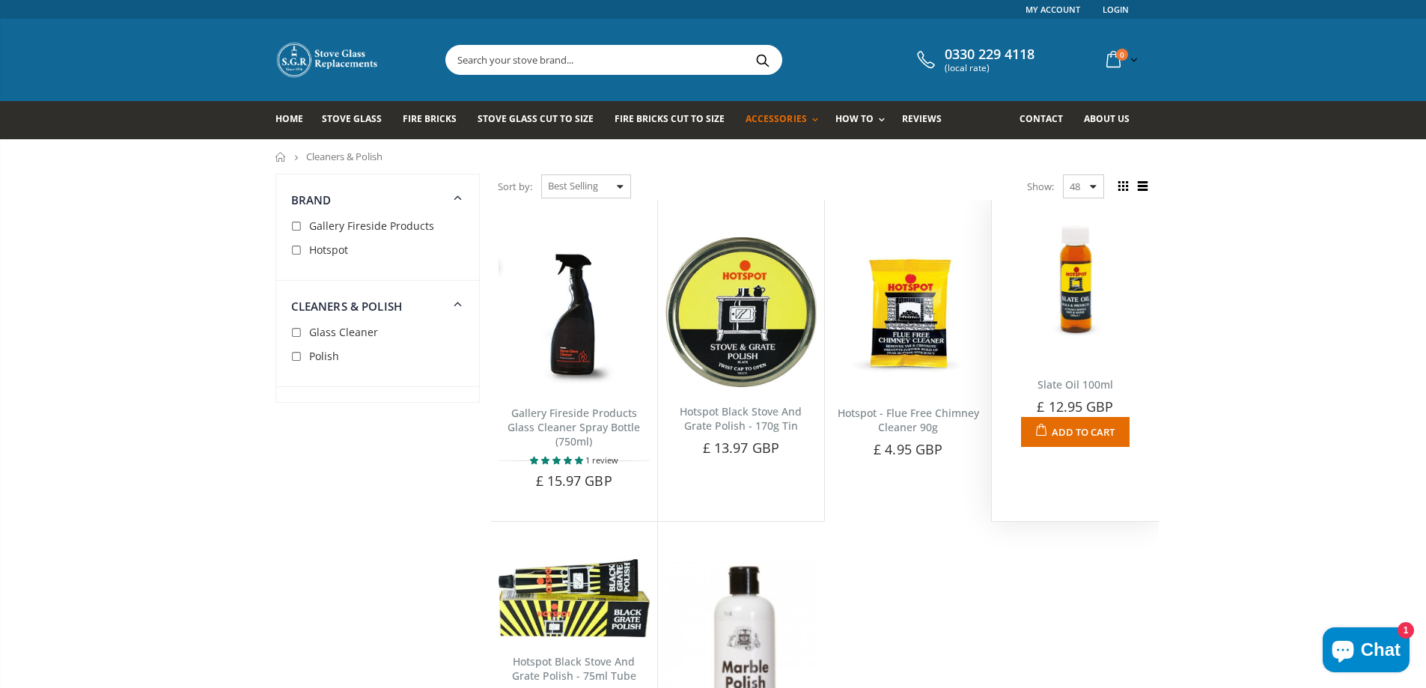
select select "all"
click at [1063, 174] on select "48 24 36 All" at bounding box center [1083, 186] width 41 height 24
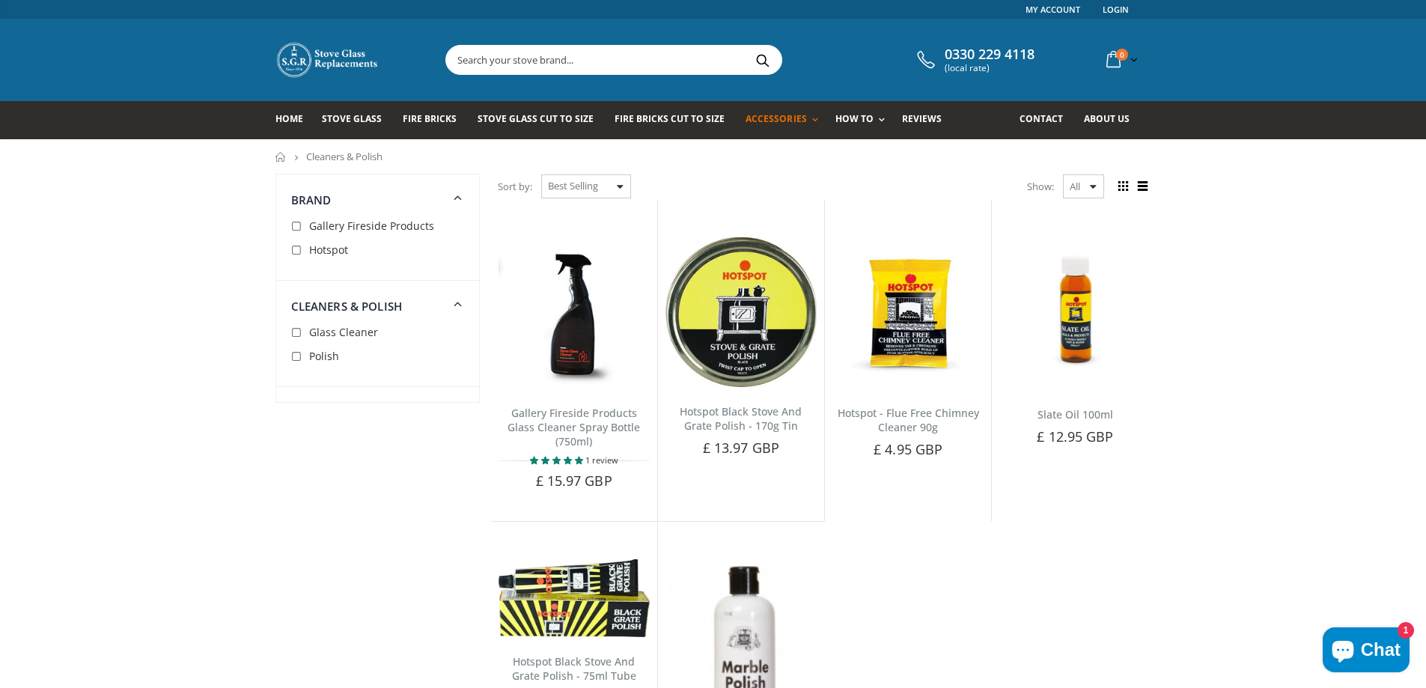
drag, startPoint x: 389, startPoint y: 156, endPoint x: 308, endPoint y: 156, distance: 80.9
click at [308, 156] on ul "Home Cleaners & Polish" at bounding box center [713, 156] width 876 height 10
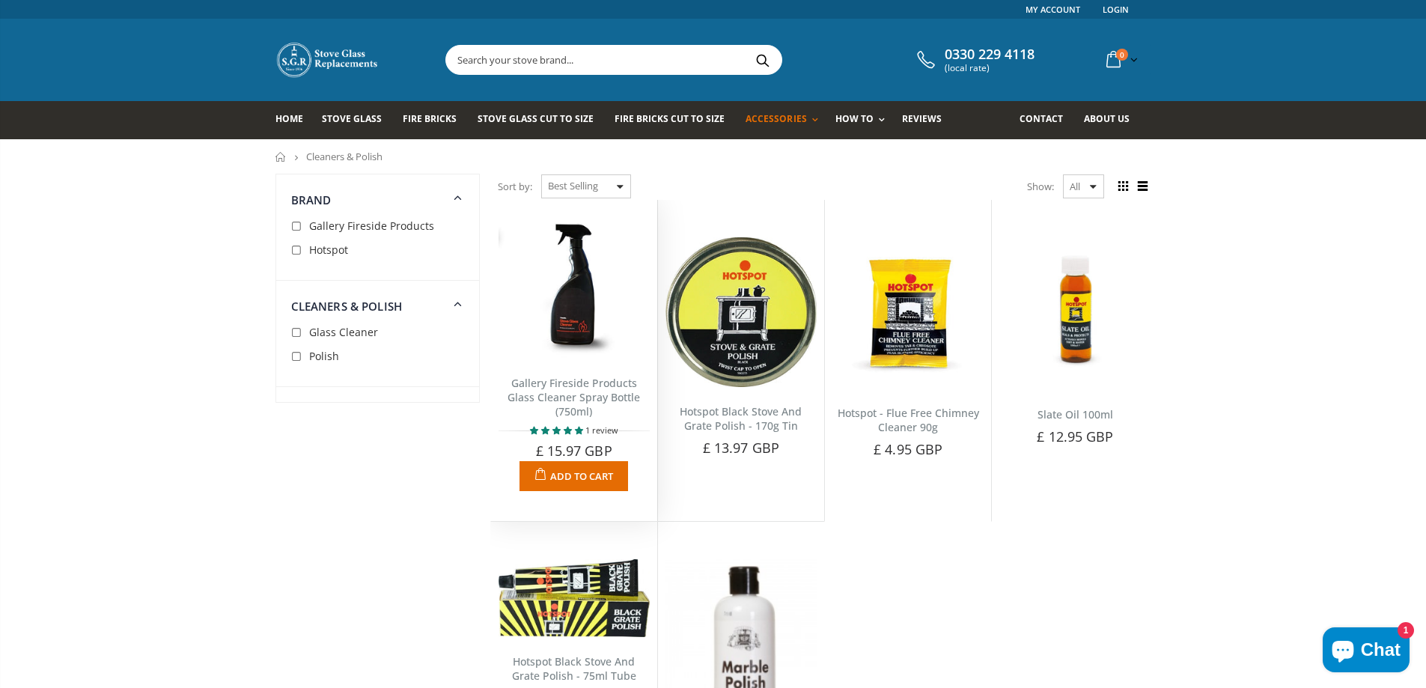
copy span "Cleaners & Polish"
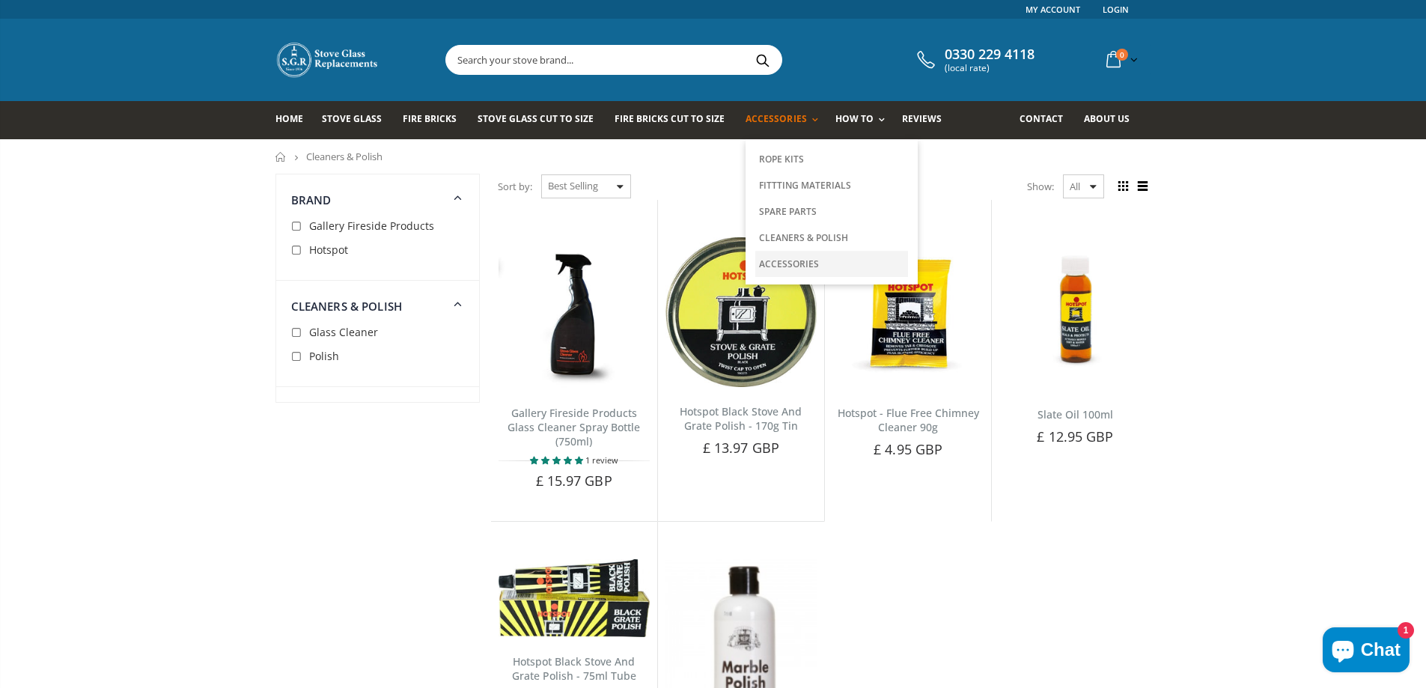
click at [806, 261] on link "Accessories" at bounding box center [831, 264] width 153 height 26
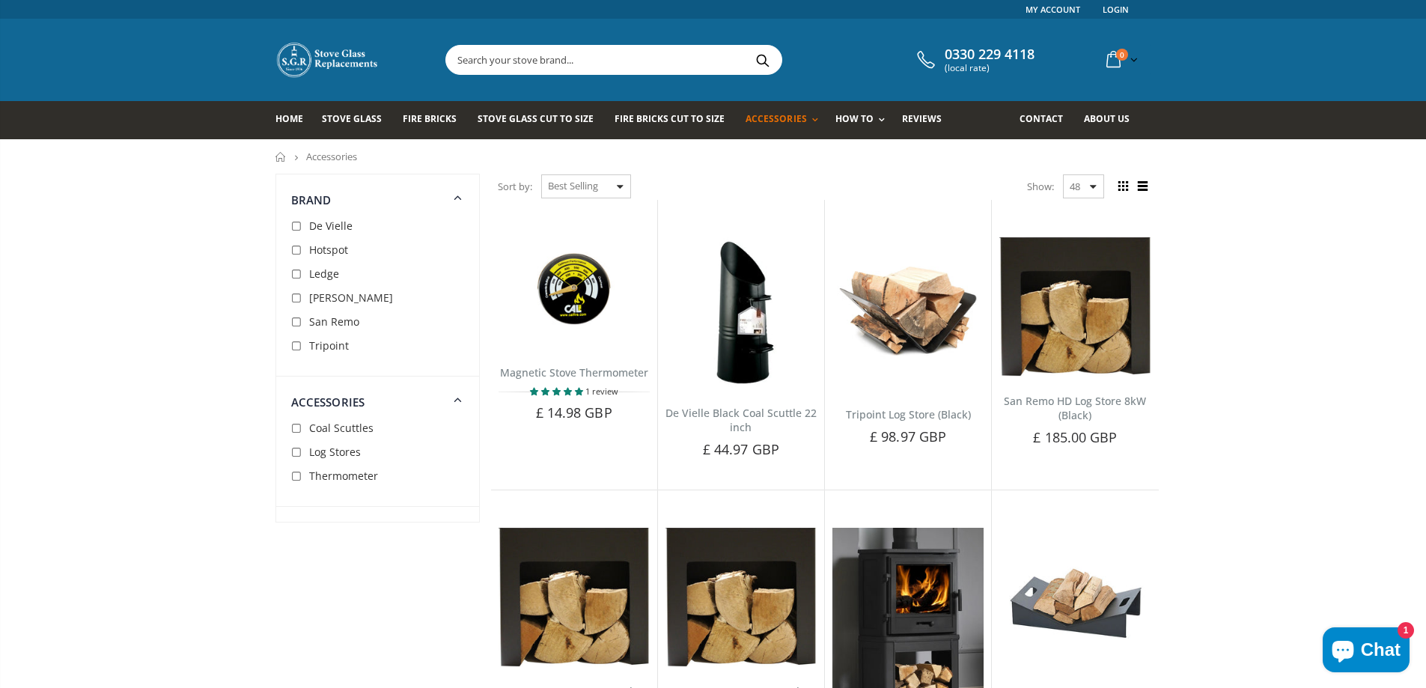
click at [1084, 187] on select "48 24 36 All" at bounding box center [1083, 186] width 41 height 24
select select "all"
click at [1063, 174] on select "48 24 36 All" at bounding box center [1083, 186] width 41 height 24
drag, startPoint x: 361, startPoint y: 156, endPoint x: 308, endPoint y: 161, distance: 52.6
click at [308, 161] on ul "Home Accessories" at bounding box center [713, 156] width 876 height 10
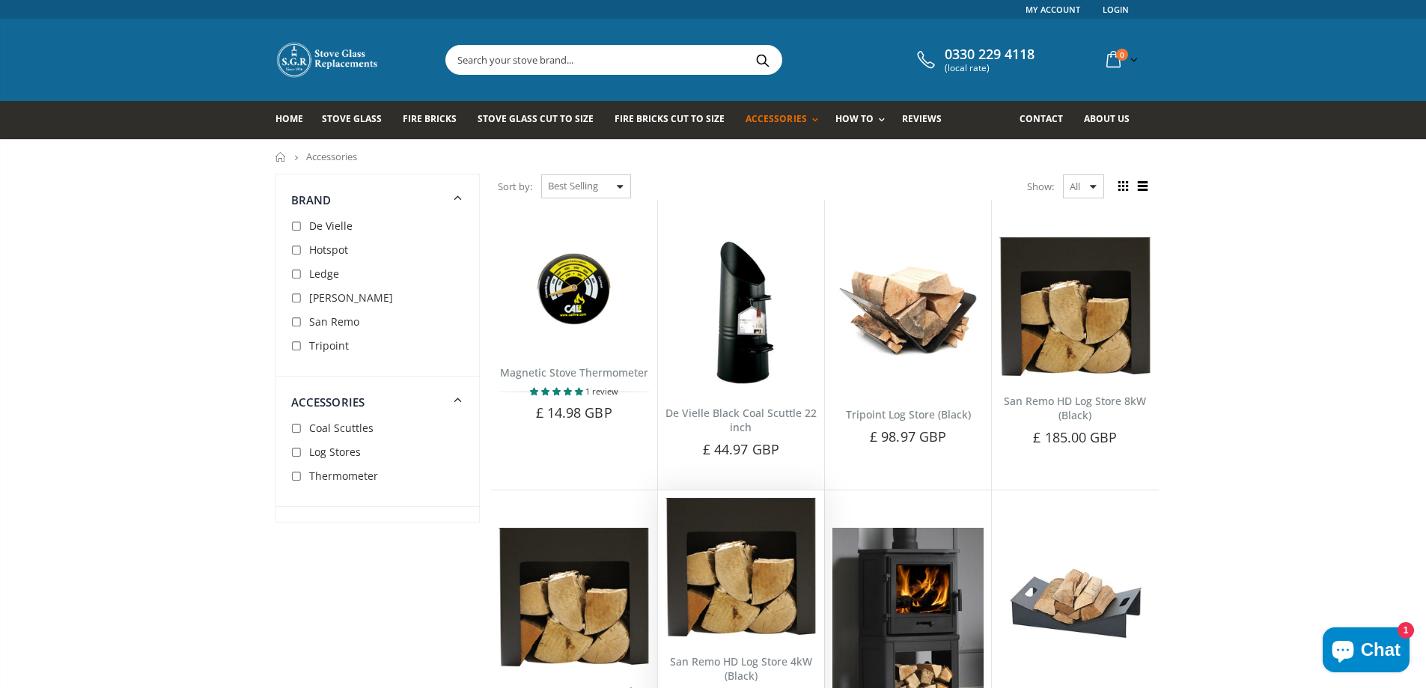
copy span "Accessories"
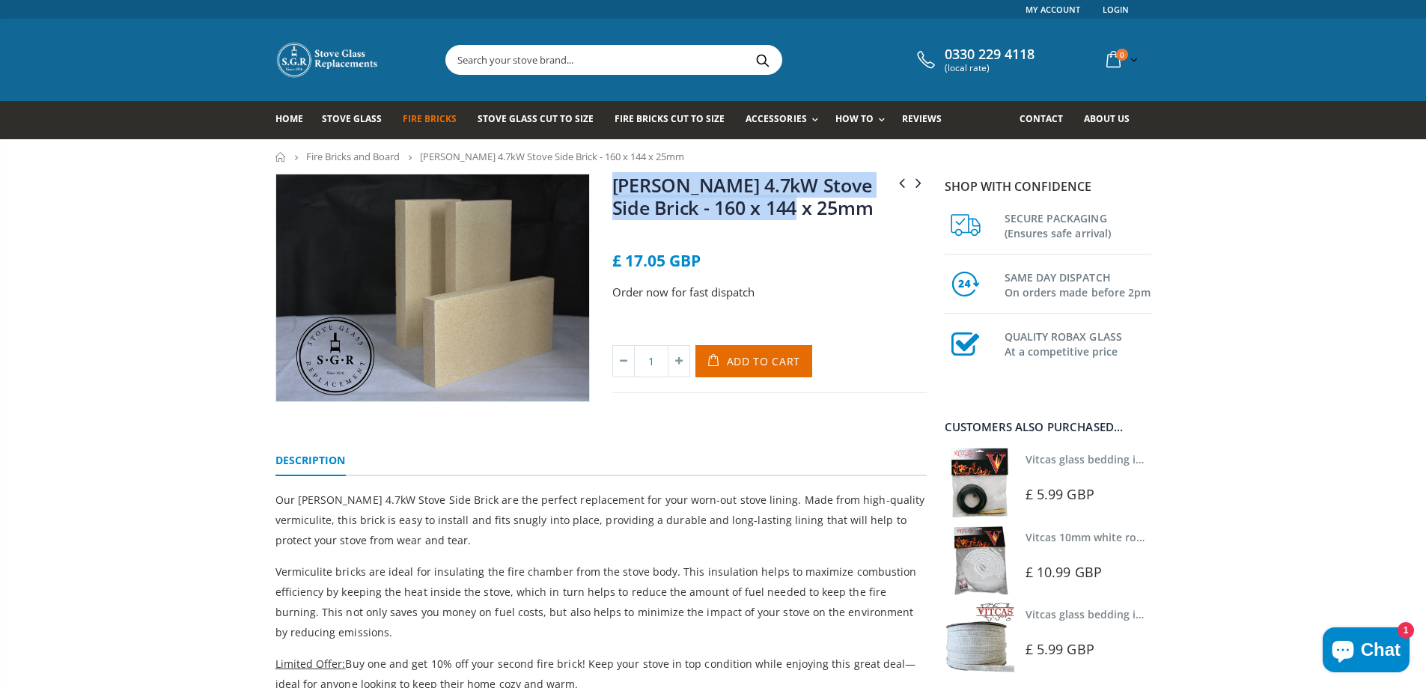
drag, startPoint x: 785, startPoint y: 207, endPoint x: 603, endPoint y: 182, distance: 184.3
click at [603, 182] on div "Bronpi Monza 9KW Stove Rear Brick - 260 x 255 x 25mm [PERSON_NAME] 4.7kW Stove …" at bounding box center [769, 288] width 337 height 228
copy link "[PERSON_NAME] 4.7kW Stove Side Brick - 160 x 144 x 25mm"
